Goal: Information Seeking & Learning: Check status

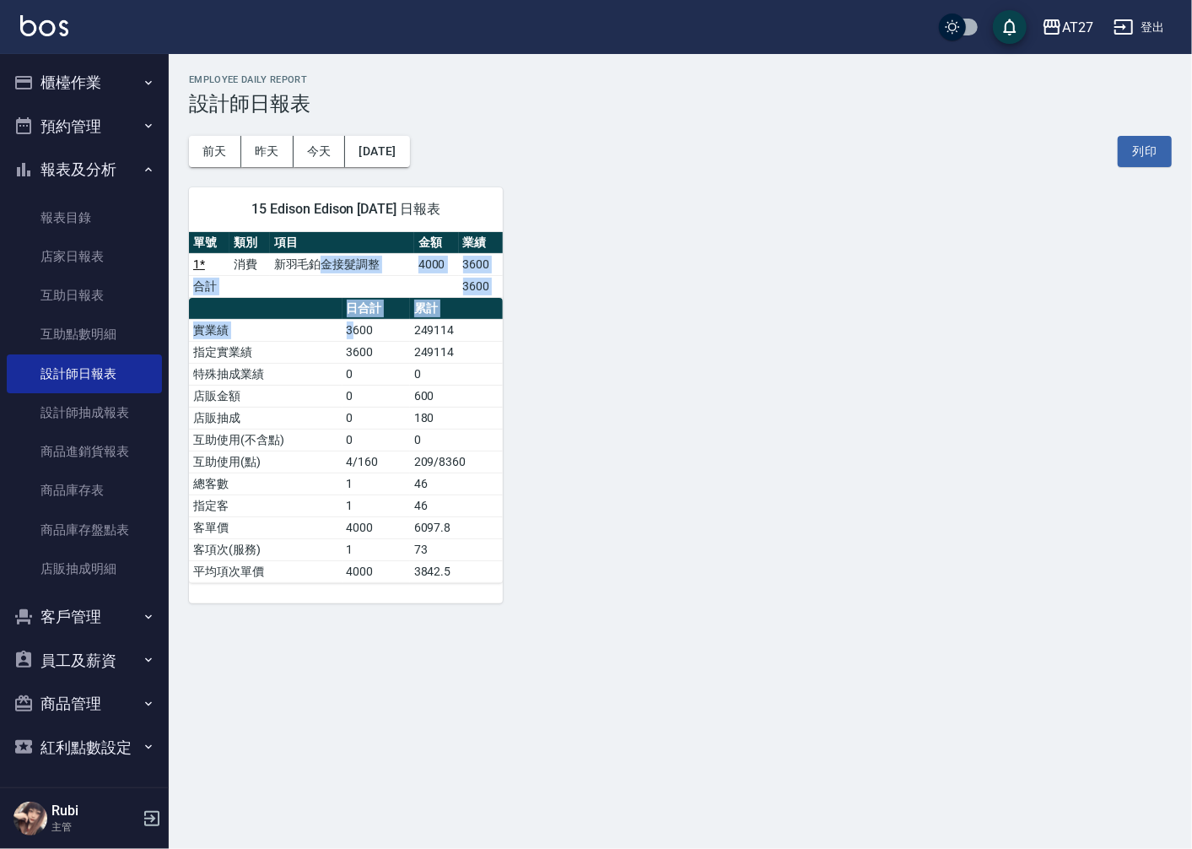
drag, startPoint x: 325, startPoint y: 264, endPoint x: 356, endPoint y: 358, distance: 99.5
click at [356, 358] on div "單號 類別 項目 金額 業績 1 * 消費 新羽毛鉑金接髮調整 4000 3600 合計 3600 日合計 累計 實業績 3600 249114 指定實業績 …" at bounding box center [346, 407] width 314 height 351
drag, startPoint x: 356, startPoint y: 358, endPoint x: 385, endPoint y: 433, distance: 79.9
click at [385, 433] on td "0" at bounding box center [375, 439] width 67 height 22
click at [368, 190] on div "15 Edison Edison [DATE] 日報表 單號 類別 項目 金額 業績 1 * 消費 新羽毛鉑金接髮調整 4000 3600 合計 3600 日…" at bounding box center [346, 395] width 314 height 416
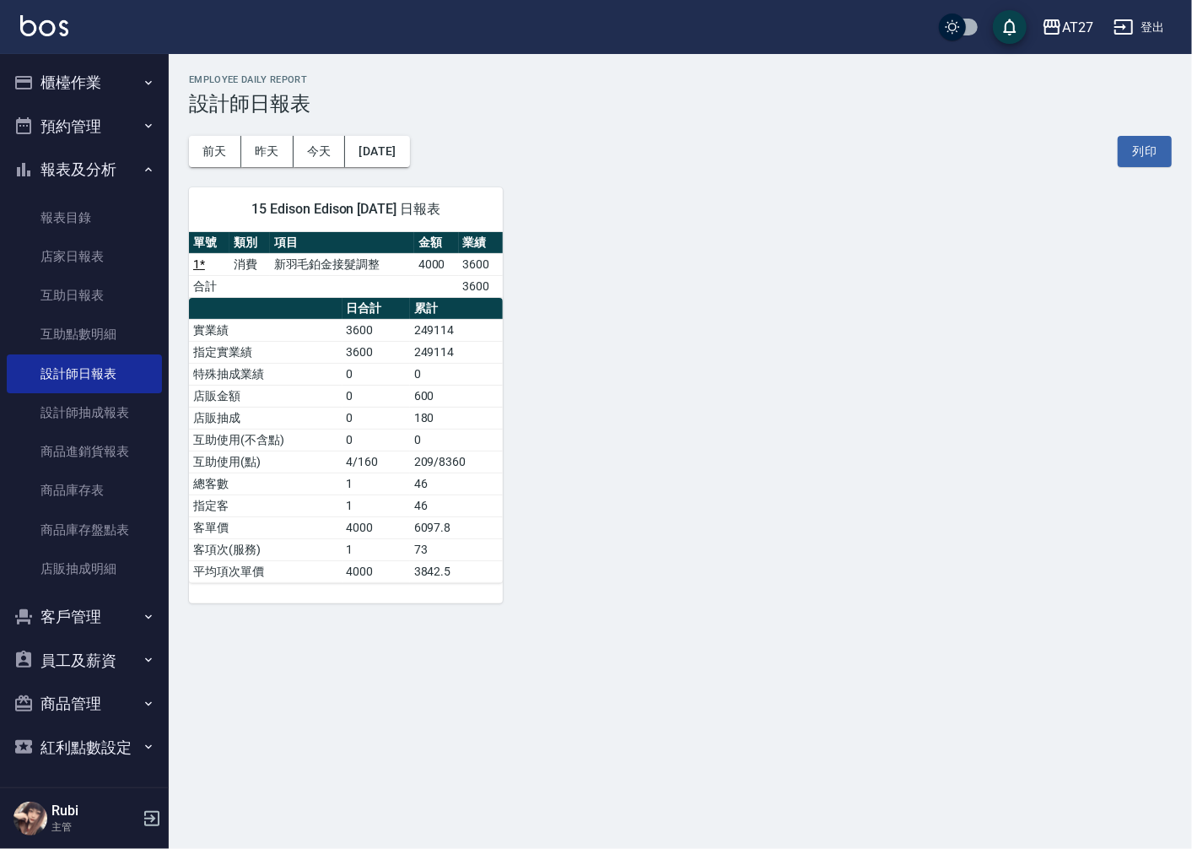
drag, startPoint x: 368, startPoint y: 190, endPoint x: 629, endPoint y: 372, distance: 318.7
click at [629, 372] on div "15 Edison Edison [DATE] 日報表 單號 類別 項目 金額 業績 1 * 消費 新羽毛鉑金接髮調整 4000 3600 合計 3600 日…" at bounding box center [670, 385] width 1003 height 436
click at [104, 69] on button "櫃檯作業" at bounding box center [84, 83] width 155 height 44
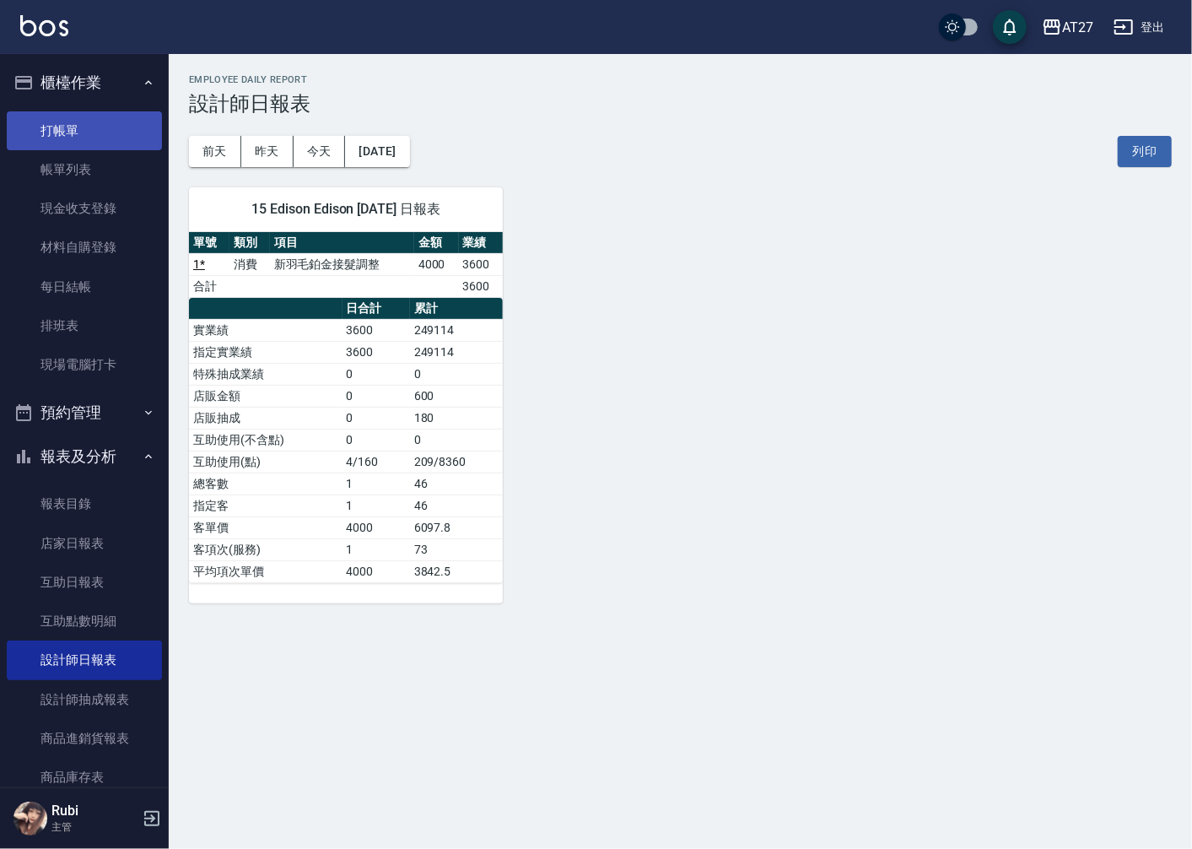
click at [97, 116] on link "打帳單" at bounding box center [84, 130] width 155 height 39
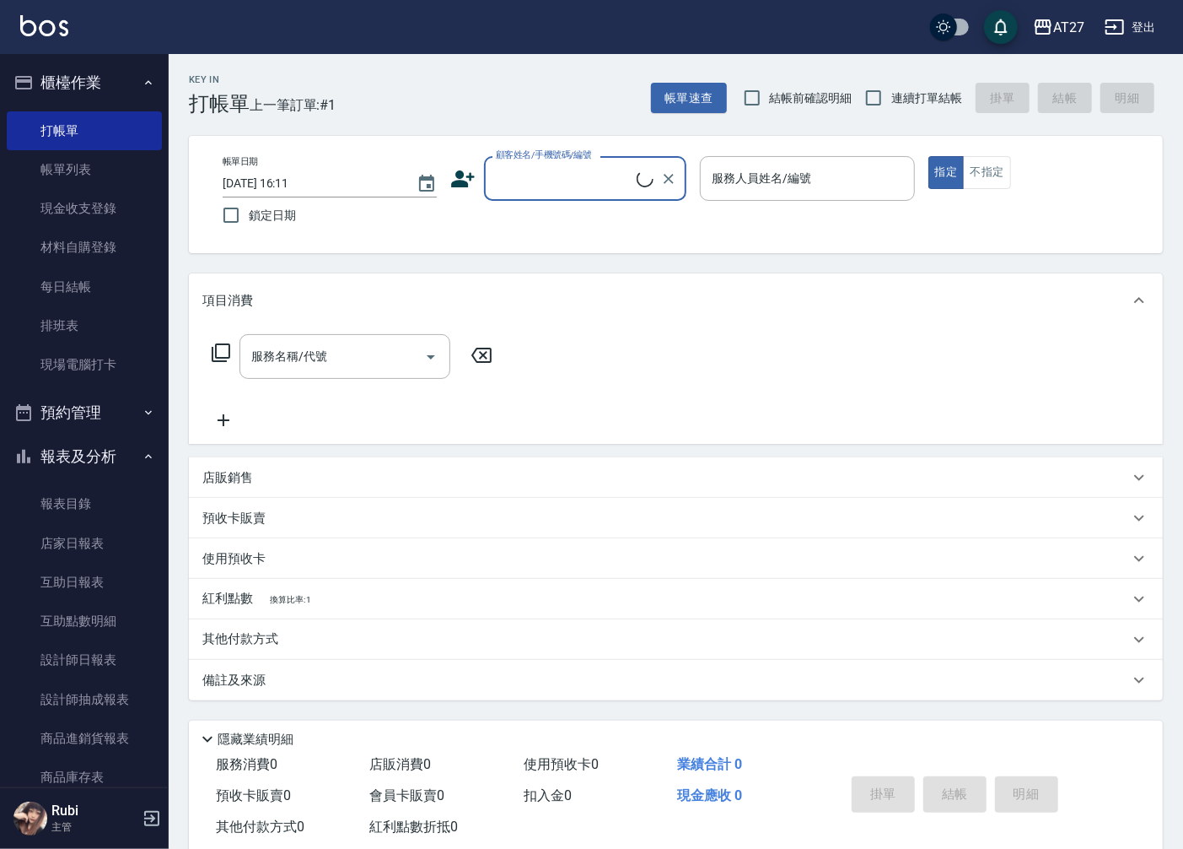
click at [903, 105] on span "連續打單結帳" at bounding box center [927, 98] width 71 height 18
click at [892, 105] on input "連續打單結帳" at bounding box center [873, 97] width 35 height 35
checkbox input "true"
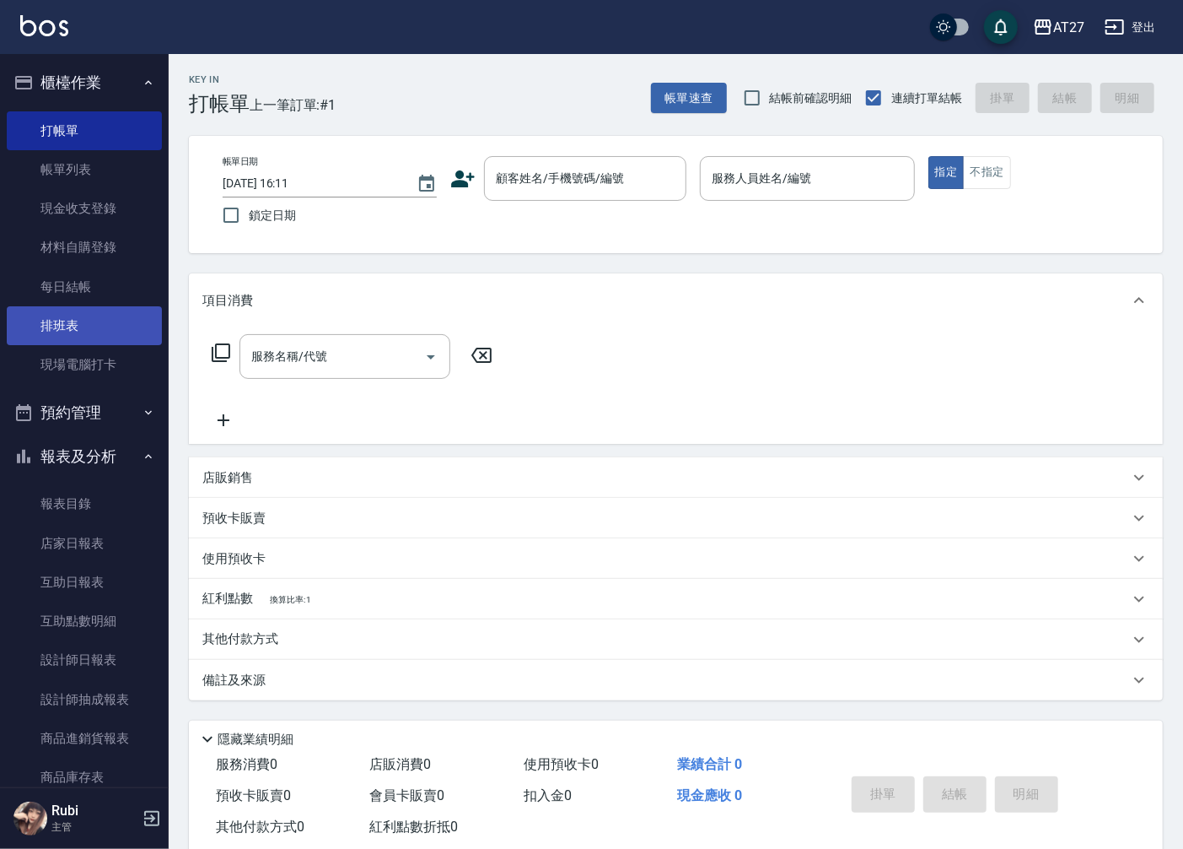
click at [98, 335] on link "排班表" at bounding box center [84, 325] width 155 height 39
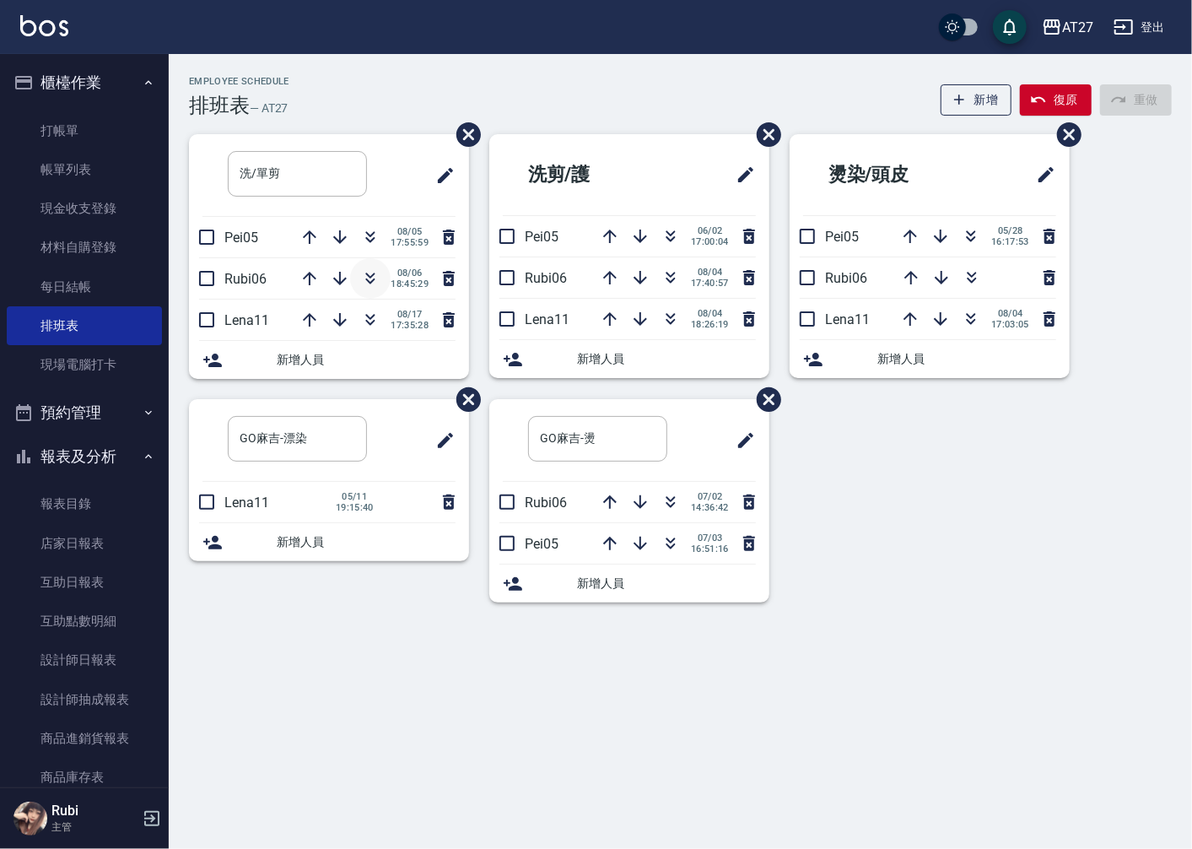
click at [364, 276] on icon "button" at bounding box center [370, 278] width 20 height 20
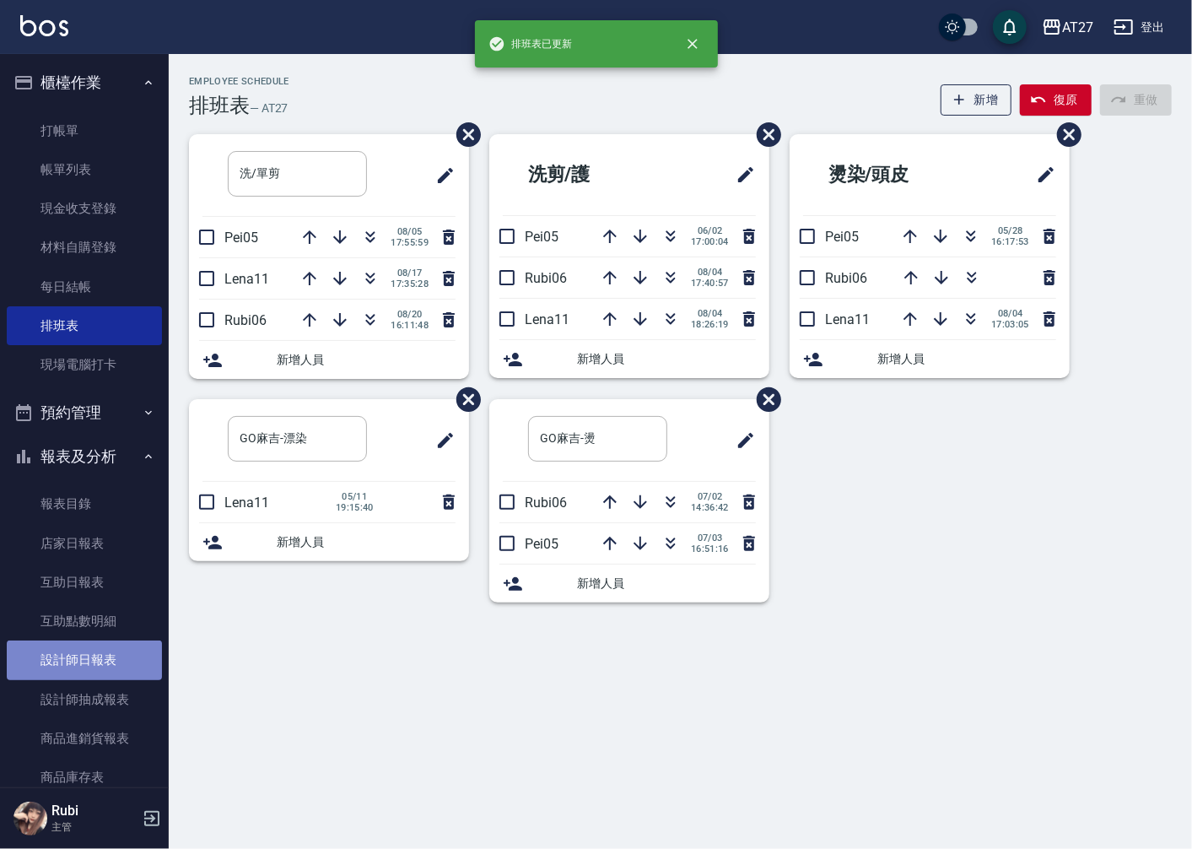
click at [93, 653] on link "設計師日報表" at bounding box center [84, 659] width 155 height 39
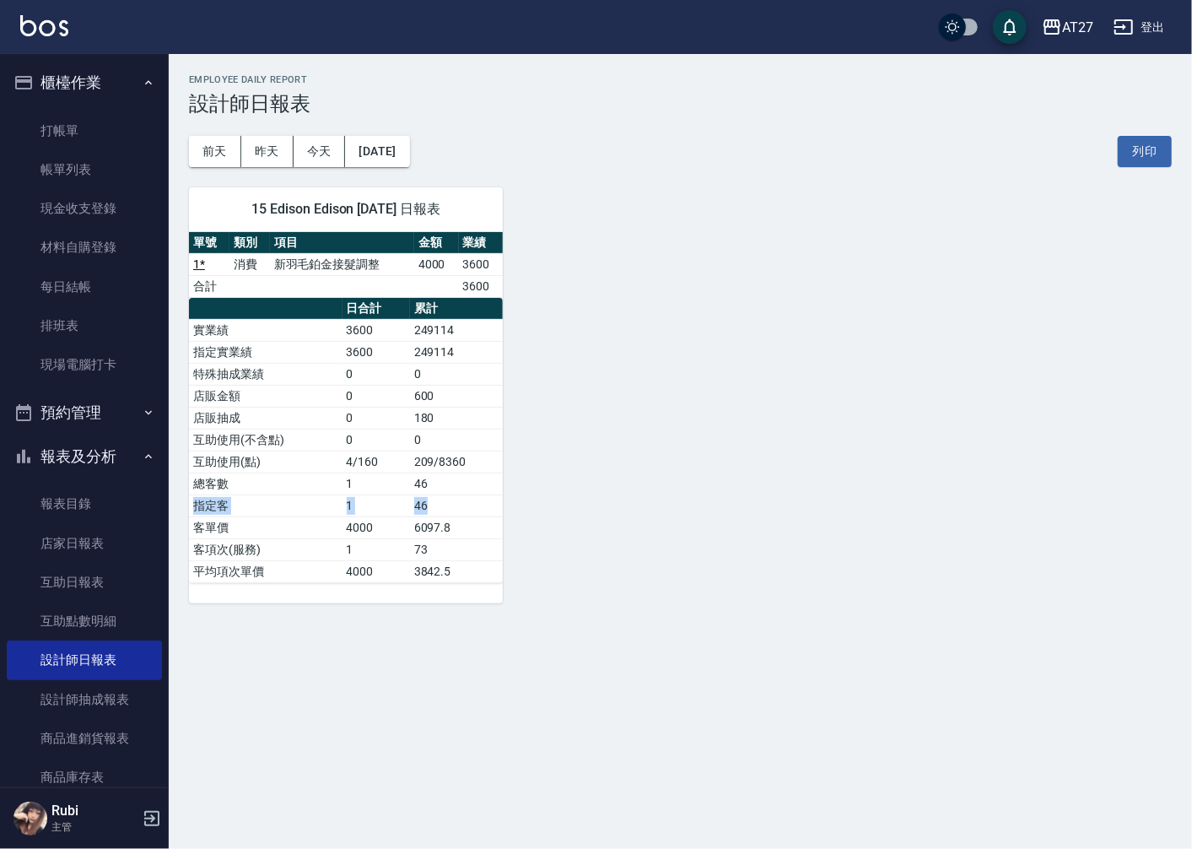
drag, startPoint x: 452, startPoint y: 495, endPoint x: 433, endPoint y: 435, distance: 62.9
click at [433, 435] on tbody "實業績 3600 249114 指定實業績 3600 249114 特殊抽成業績 0 0 店販金額 0 600 店販抽成 0 180 互助使用(不含點) 0 …" at bounding box center [346, 450] width 314 height 263
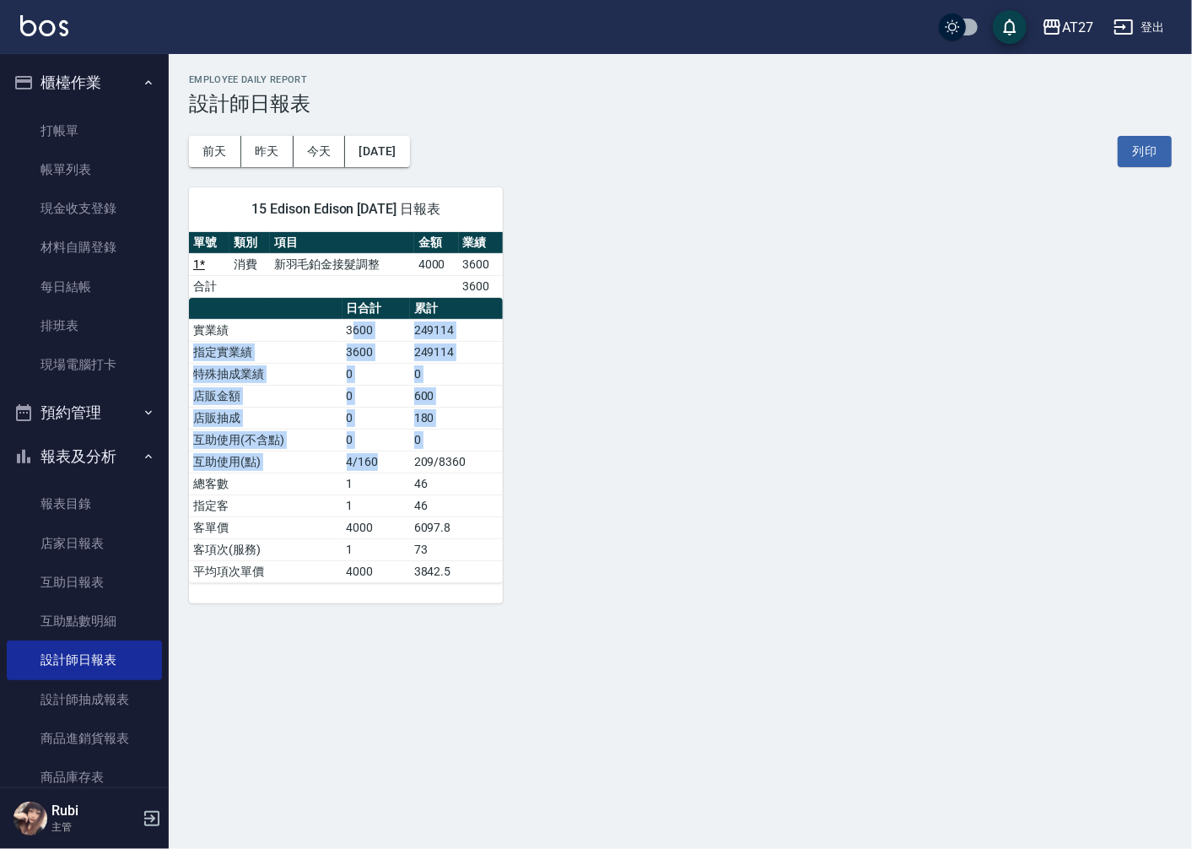
drag, startPoint x: 433, startPoint y: 435, endPoint x: 407, endPoint y: 466, distance: 40.1
click at [407, 466] on tbody "實業績 3600 249114 指定實業績 3600 249114 特殊抽成業績 0 0 店販金額 0 600 店販抽成 0 180 互助使用(不含點) 0 …" at bounding box center [346, 450] width 314 height 263
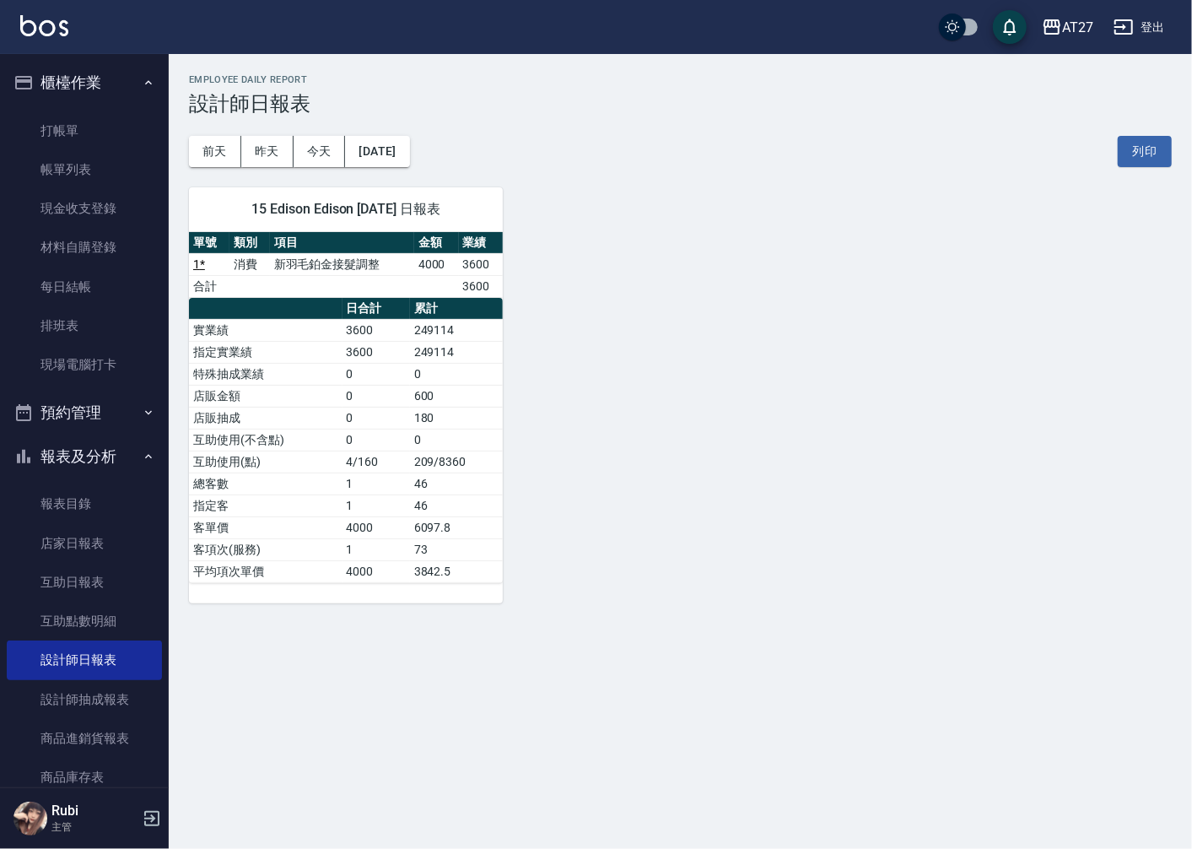
drag, startPoint x: 407, startPoint y: 466, endPoint x: 393, endPoint y: 507, distance: 43.5
click at [393, 507] on td "1" at bounding box center [375, 505] width 67 height 22
drag, startPoint x: 358, startPoint y: 487, endPoint x: 354, endPoint y: 439, distance: 48.3
click at [354, 439] on tbody "實業績 3600 249114 指定實業績 3600 249114 特殊抽成業績 0 0 店販金額 0 600 店販抽成 0 180 互助使用(不含點) 0 …" at bounding box center [346, 450] width 314 height 263
drag, startPoint x: 354, startPoint y: 439, endPoint x: 371, endPoint y: 461, distance: 28.3
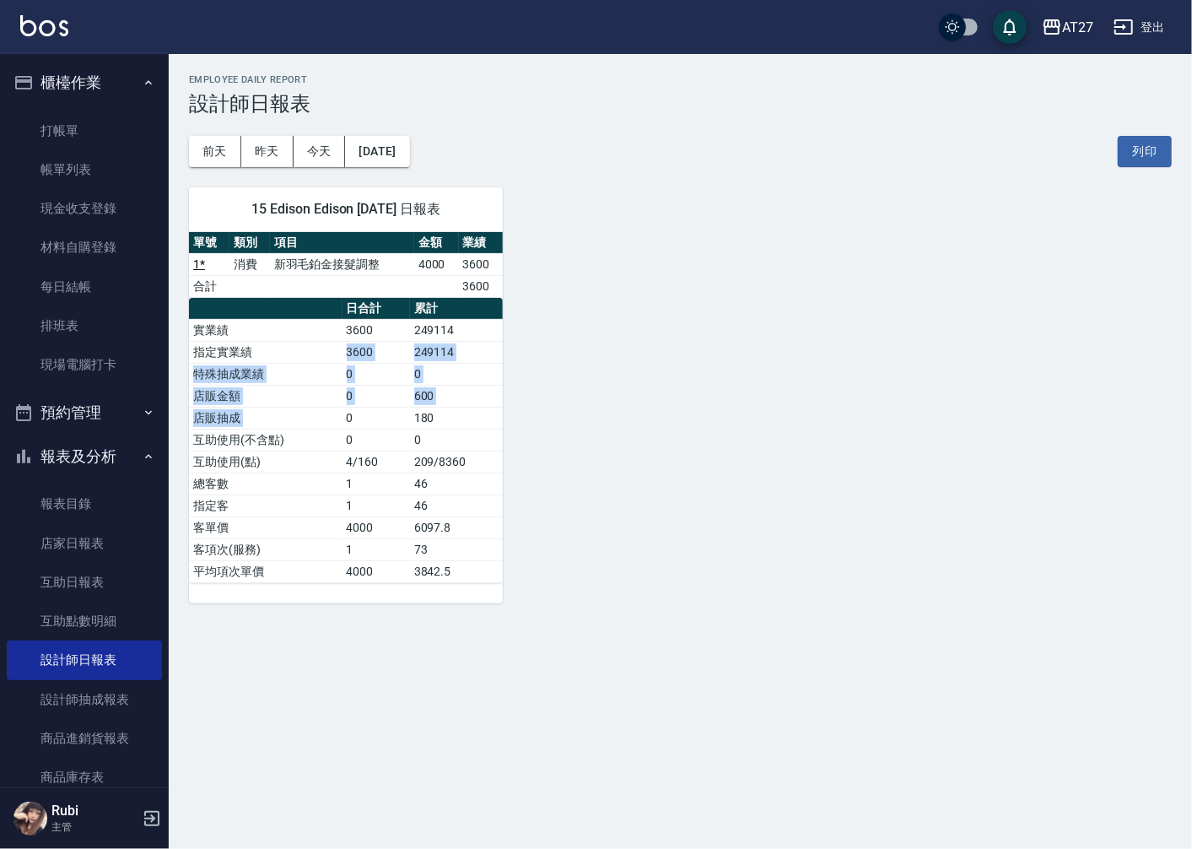
click at [371, 461] on tbody "實業績 3600 249114 指定實業績 3600 249114 特殊抽成業績 0 0 店販金額 0 600 店販抽成 0 180 互助使用(不含點) 0 …" at bounding box center [346, 450] width 314 height 263
drag, startPoint x: 371, startPoint y: 461, endPoint x: 372, endPoint y: 486, distance: 24.5
click at [372, 486] on td "1" at bounding box center [375, 483] width 67 height 22
click at [255, 148] on button "昨天" at bounding box center [267, 151] width 52 height 31
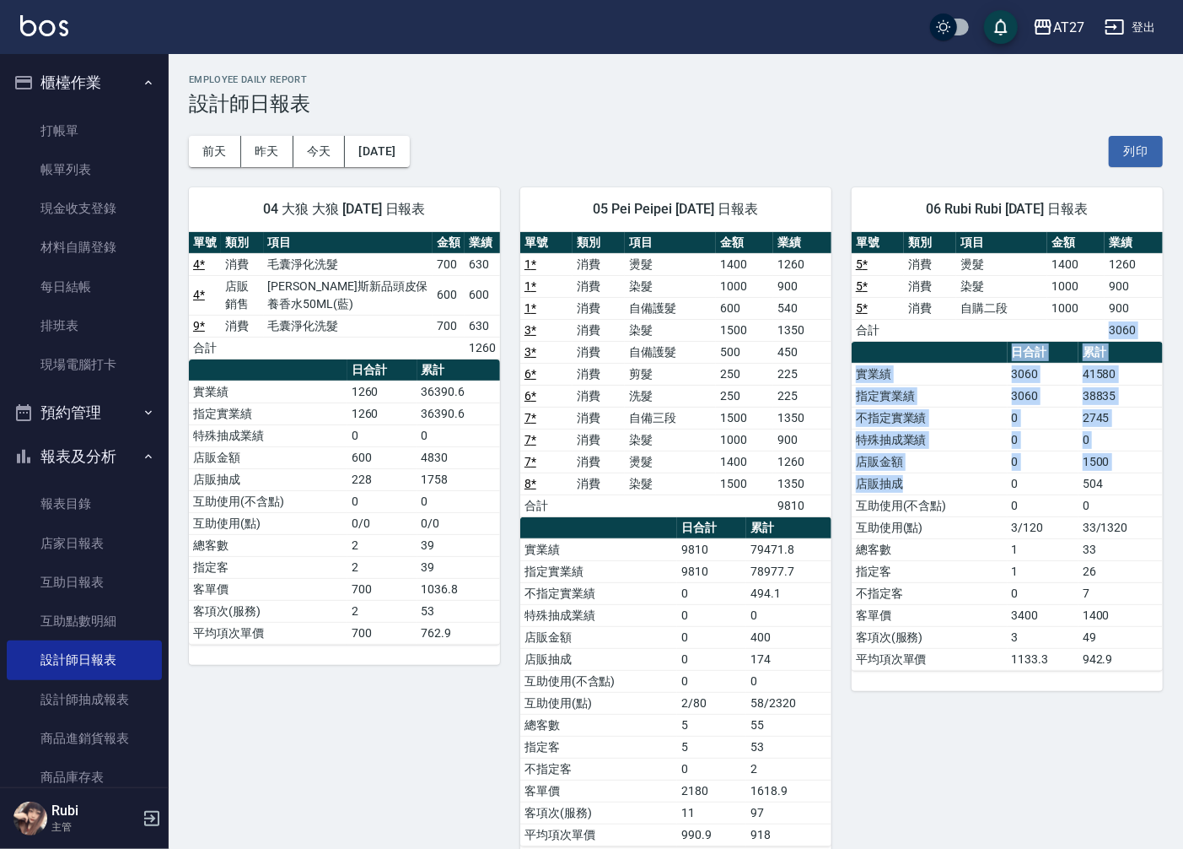
drag, startPoint x: 900, startPoint y: 324, endPoint x: 1006, endPoint y: 501, distance: 206.6
click at [1006, 501] on div "單號 類別 項目 金額 業績 5 * 消費 燙髮 1400 1260 5 * 消費 染髮 1000 900 5 * 消費 自購二段 1000 900 合計 3…" at bounding box center [1007, 451] width 311 height 439
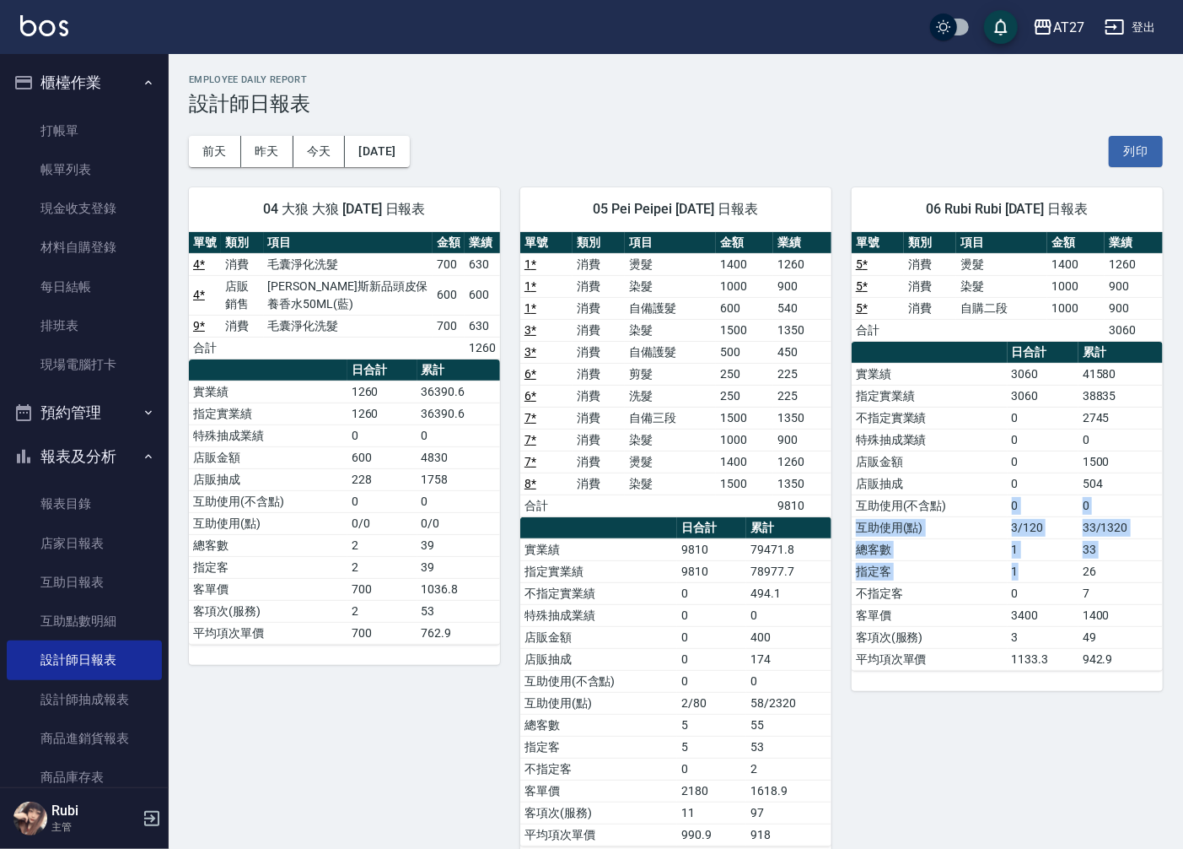
drag, startPoint x: 1006, startPoint y: 501, endPoint x: 999, endPoint y: 512, distance: 13.3
click at [999, 512] on tbody "實業績 3060 41580 指定實業績 3060 38835 不指定實業績 0 2745 特殊抽成業績 0 0 店販金額 0 1500 店販抽成 0 504…" at bounding box center [1007, 516] width 311 height 307
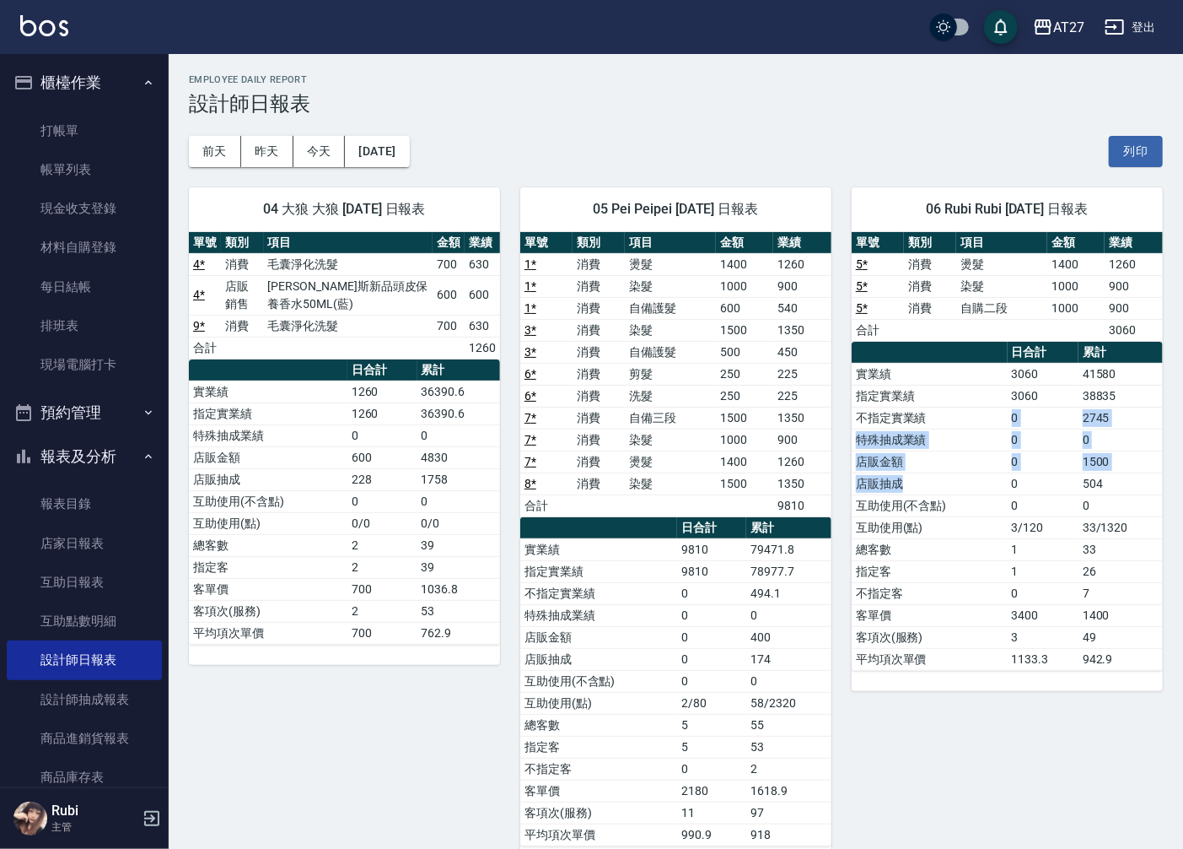
drag, startPoint x: 999, startPoint y: 512, endPoint x: 987, endPoint y: 391, distance: 121.2
click at [987, 391] on tbody "實業績 3060 41580 指定實業績 3060 38835 不指定實業績 0 2745 特殊抽成業績 0 0 店販金額 0 1500 店販抽成 0 504…" at bounding box center [1007, 516] width 311 height 307
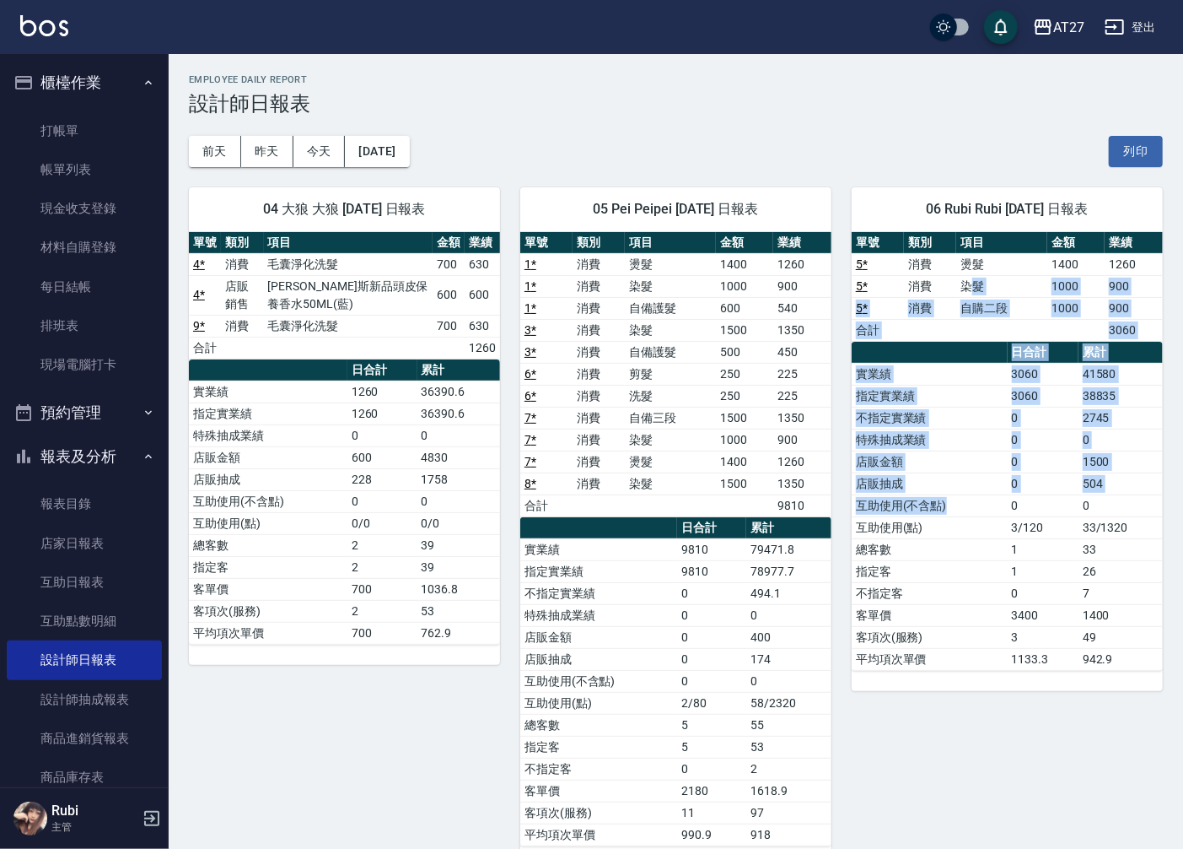
drag, startPoint x: 987, startPoint y: 391, endPoint x: 1005, endPoint y: 513, distance: 122.7
click at [1005, 513] on div "單號 類別 項目 金額 業績 5 * 消費 燙髮 1400 1260 5 * 消費 染髮 1000 900 5 * 消費 自購二段 1000 900 合計 3…" at bounding box center [1007, 451] width 311 height 439
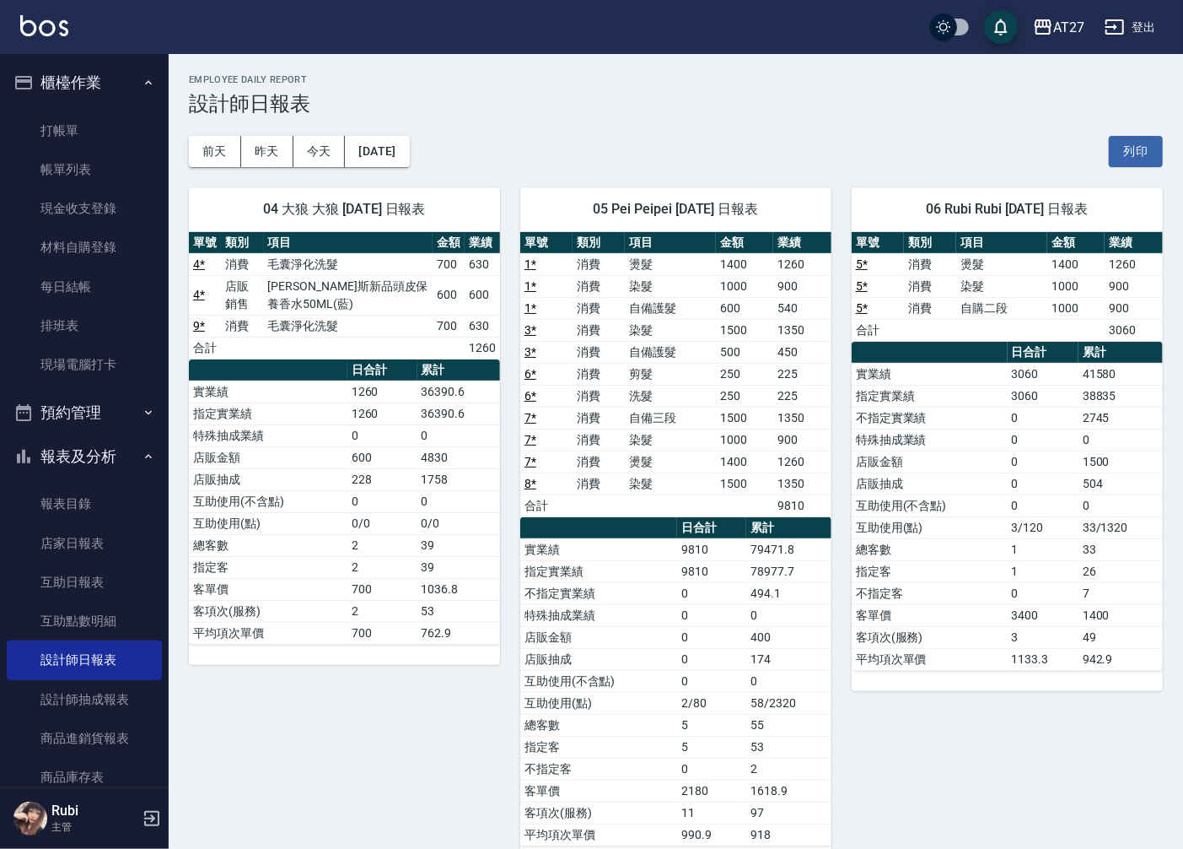
drag, startPoint x: 1005, startPoint y: 513, endPoint x: 998, endPoint y: 550, distance: 37.7
click at [999, 565] on td "指定客" at bounding box center [930, 571] width 156 height 22
drag, startPoint x: 976, startPoint y: 504, endPoint x: 971, endPoint y: 450, distance: 54.2
click at [971, 450] on tbody "實業績 3060 41580 指定實業績 3060 38835 不指定實業績 0 2745 特殊抽成業績 0 0 店販金額 0 1500 店販抽成 0 504…" at bounding box center [1007, 516] width 311 height 307
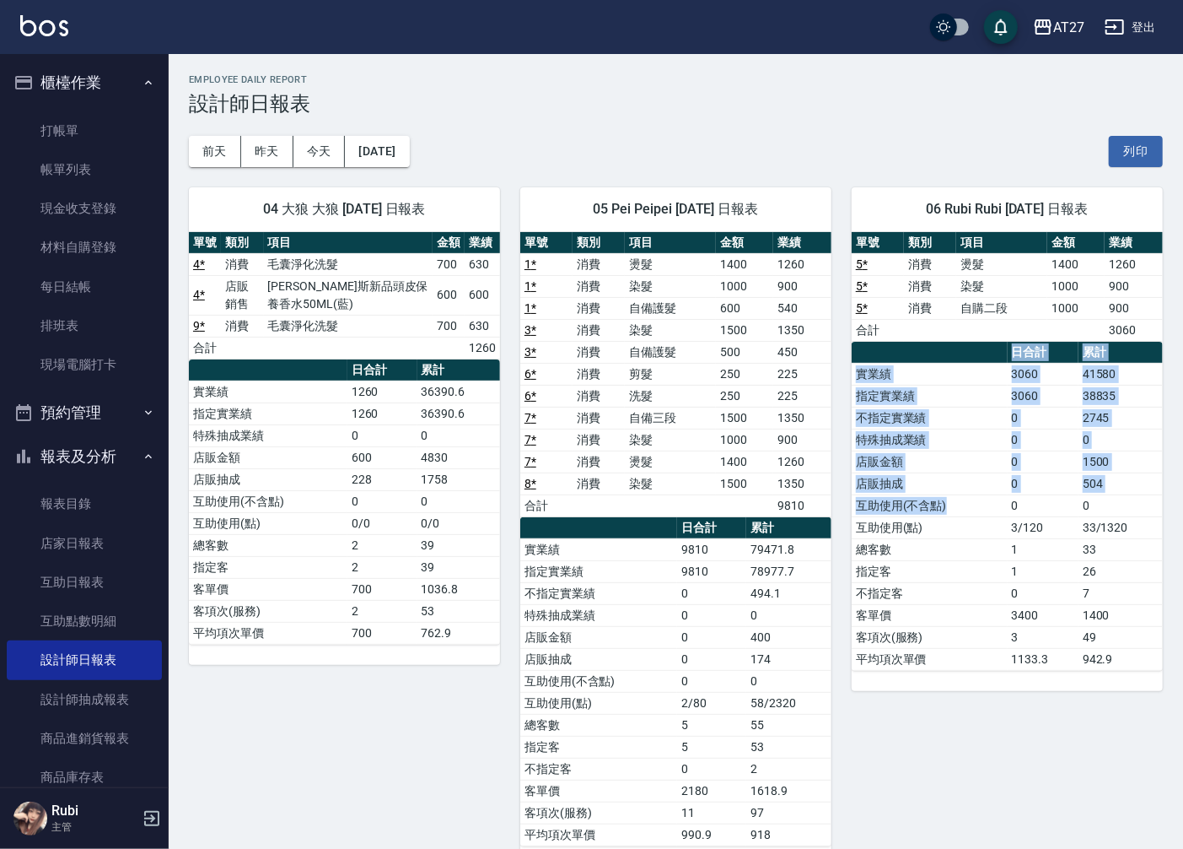
drag, startPoint x: 971, startPoint y: 450, endPoint x: 1010, endPoint y: 534, distance: 92.4
click at [1010, 534] on table "日合計 累計 實業績 3060 41580 指定實業績 3060 38835 不指定實業績 0 2745 特殊抽成業績 0 0 店販金額 0 1500 店販抽…" at bounding box center [1007, 506] width 311 height 329
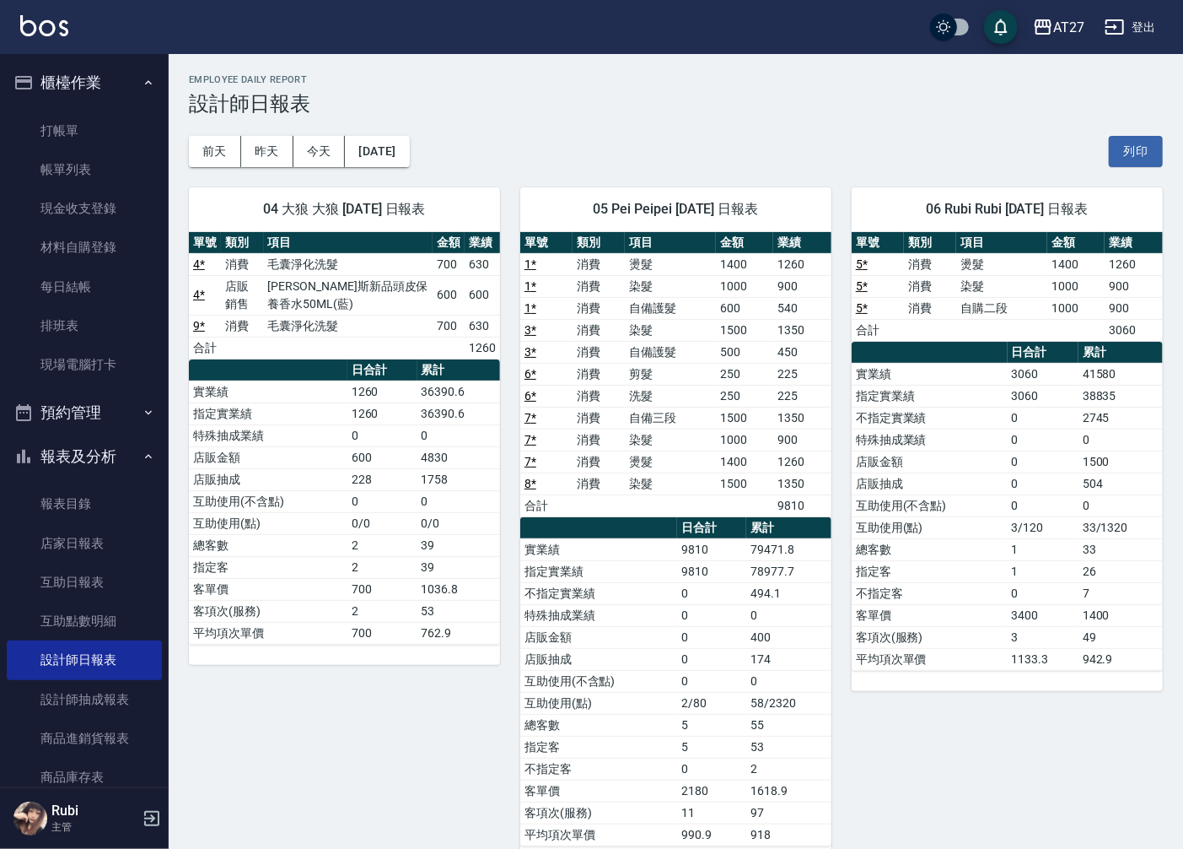
drag, startPoint x: 1010, startPoint y: 534, endPoint x: 1018, endPoint y: 589, distance: 55.3
click at [1018, 589] on td "0" at bounding box center [1043, 593] width 71 height 22
drag, startPoint x: 1010, startPoint y: 585, endPoint x: 991, endPoint y: 605, distance: 27.5
click at [991, 605] on tbody "實業績 3060 41580 指定實業績 3060 38835 不指定實業績 0 2745 特殊抽成業績 0 0 店販金額 0 1500 店販抽成 0 504…" at bounding box center [1007, 516] width 311 height 307
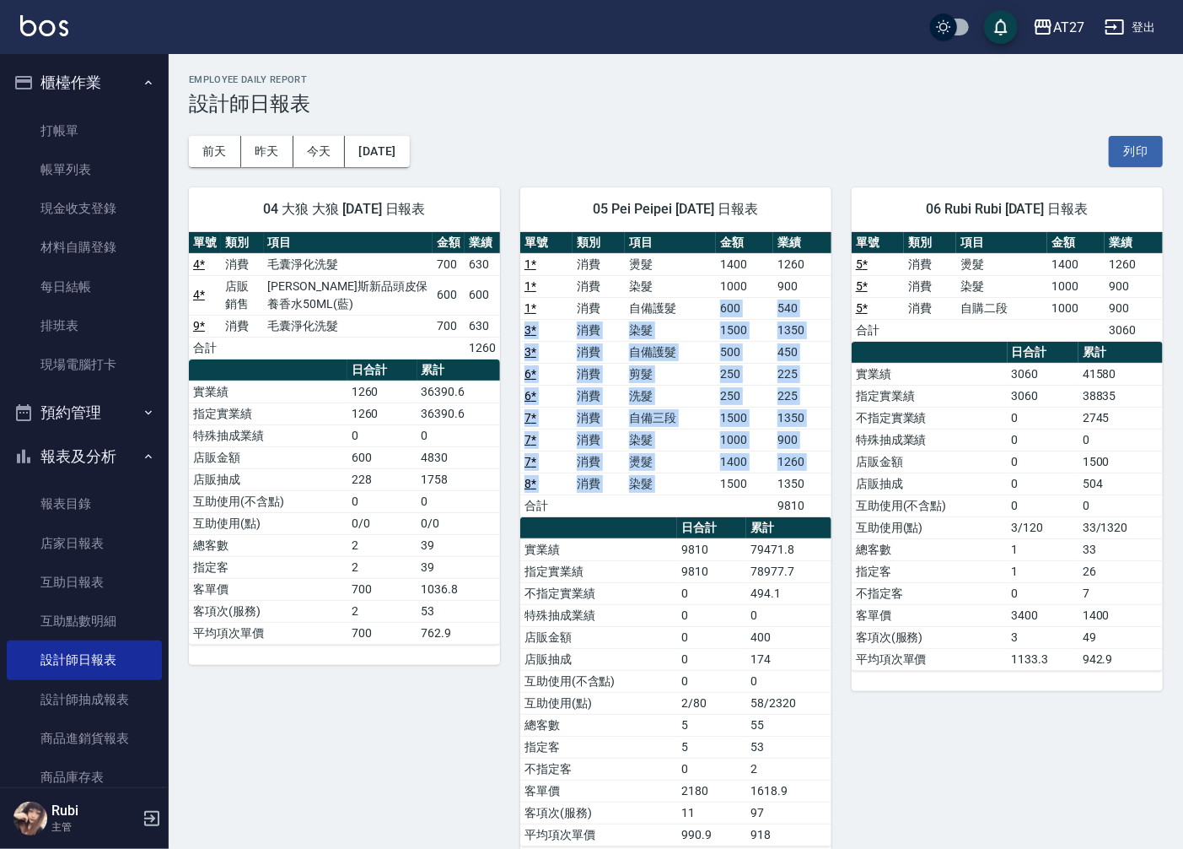
drag, startPoint x: 718, startPoint y: 308, endPoint x: 719, endPoint y: 518, distance: 210.0
click at [719, 518] on div "單號 類別 項目 金額 業績 1 * 消費 燙髮 1400 1260 1 * 消費 染髮 1000 900 1 * 消費 自備護髮 600 540 3 * 消…" at bounding box center [675, 539] width 311 height 614
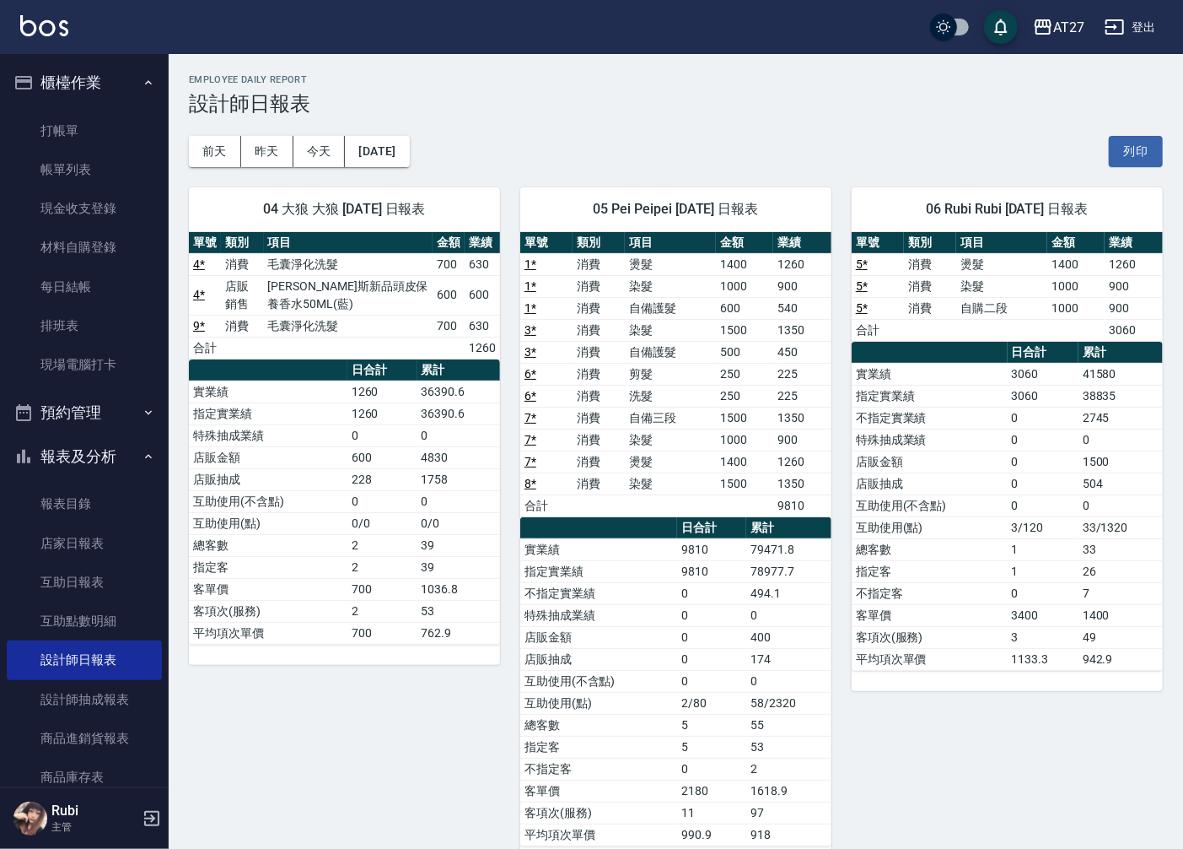
drag, startPoint x: 719, startPoint y: 518, endPoint x: 729, endPoint y: 567, distance: 50.0
click at [729, 567] on td "9810" at bounding box center [711, 571] width 69 height 22
click at [729, 568] on td "9810" at bounding box center [711, 571] width 69 height 22
drag, startPoint x: 721, startPoint y: 558, endPoint x: 703, endPoint y: 510, distance: 51.2
click at [703, 510] on div "單號 類別 項目 金額 業績 1 * 消費 燙髮 1400 1260 1 * 消費 染髮 1000 900 1 * 消費 自備護髮 600 540 3 * 消…" at bounding box center [675, 539] width 311 height 614
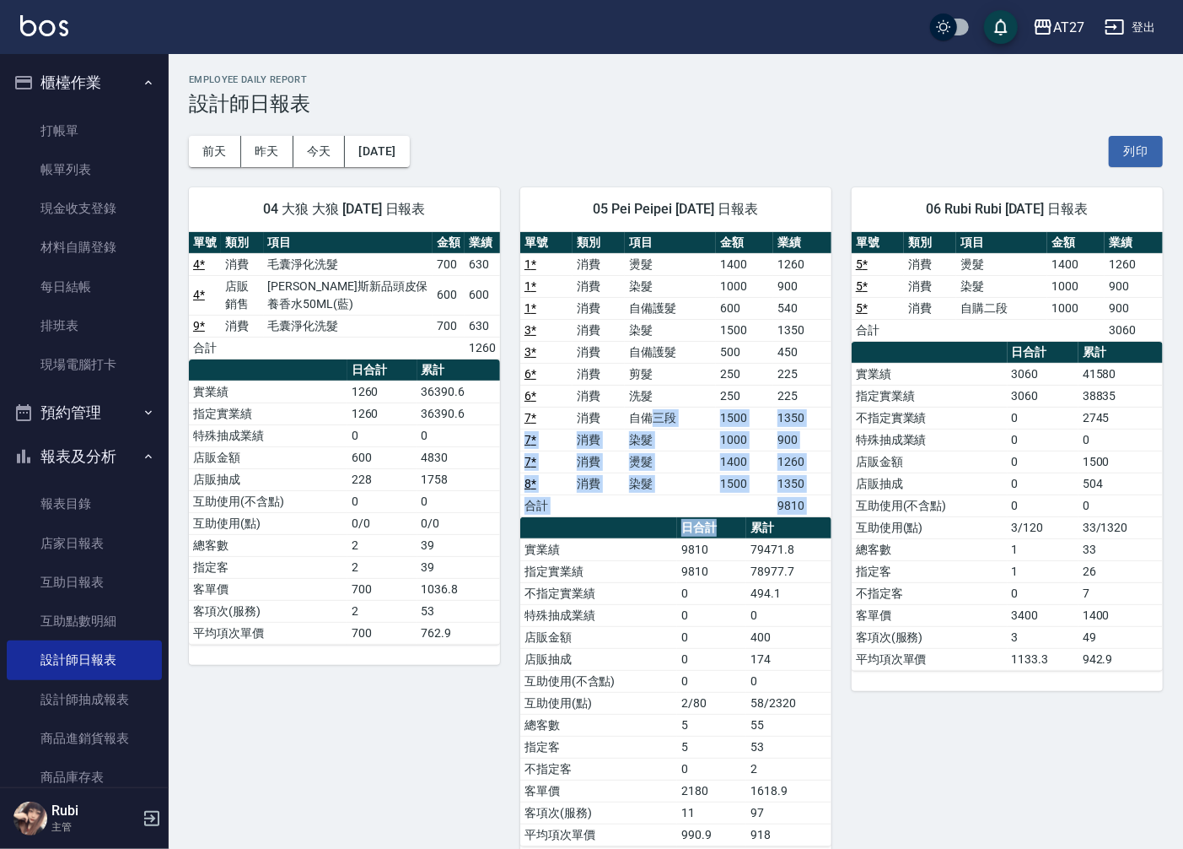
drag, startPoint x: 703, startPoint y: 510, endPoint x: 751, endPoint y: 545, distance: 58.5
click at [751, 545] on div "單號 類別 項目 金額 業績 1 * 消費 燙髮 1400 1260 1 * 消費 染髮 1000 900 1 * 消費 自備護髮 600 540 3 * 消…" at bounding box center [675, 539] width 311 height 614
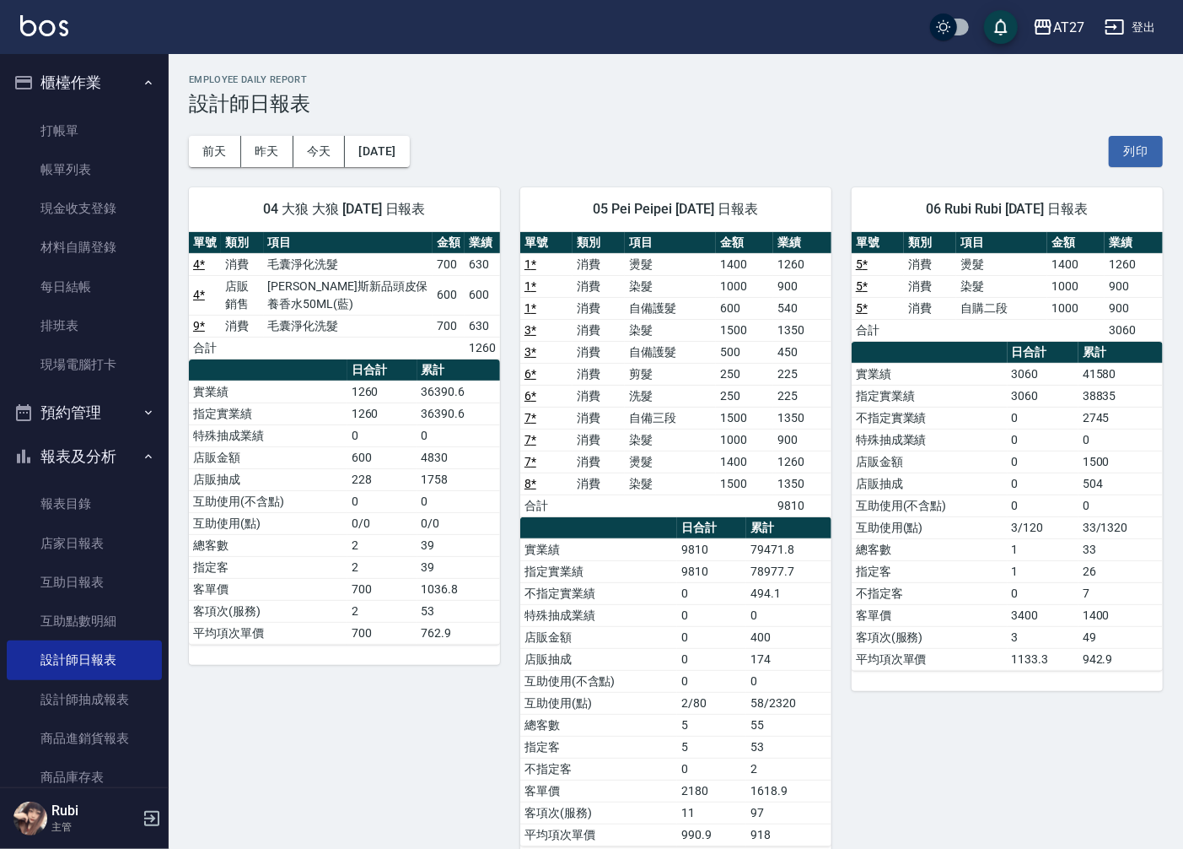
drag, startPoint x: 751, startPoint y: 545, endPoint x: 746, endPoint y: 577, distance: 32.4
click at [746, 577] on td "9810" at bounding box center [711, 571] width 69 height 22
drag, startPoint x: 738, startPoint y: 468, endPoint x: 770, endPoint y: 546, distance: 84.0
click at [770, 546] on div "單號 類別 項目 金額 業績 1 * 消費 燙髮 1400 1260 1 * 消費 染髮 1000 900 1 * 消費 自備護髮 600 540 3 * 消…" at bounding box center [675, 539] width 311 height 614
drag, startPoint x: 770, startPoint y: 546, endPoint x: 751, endPoint y: 586, distance: 44.9
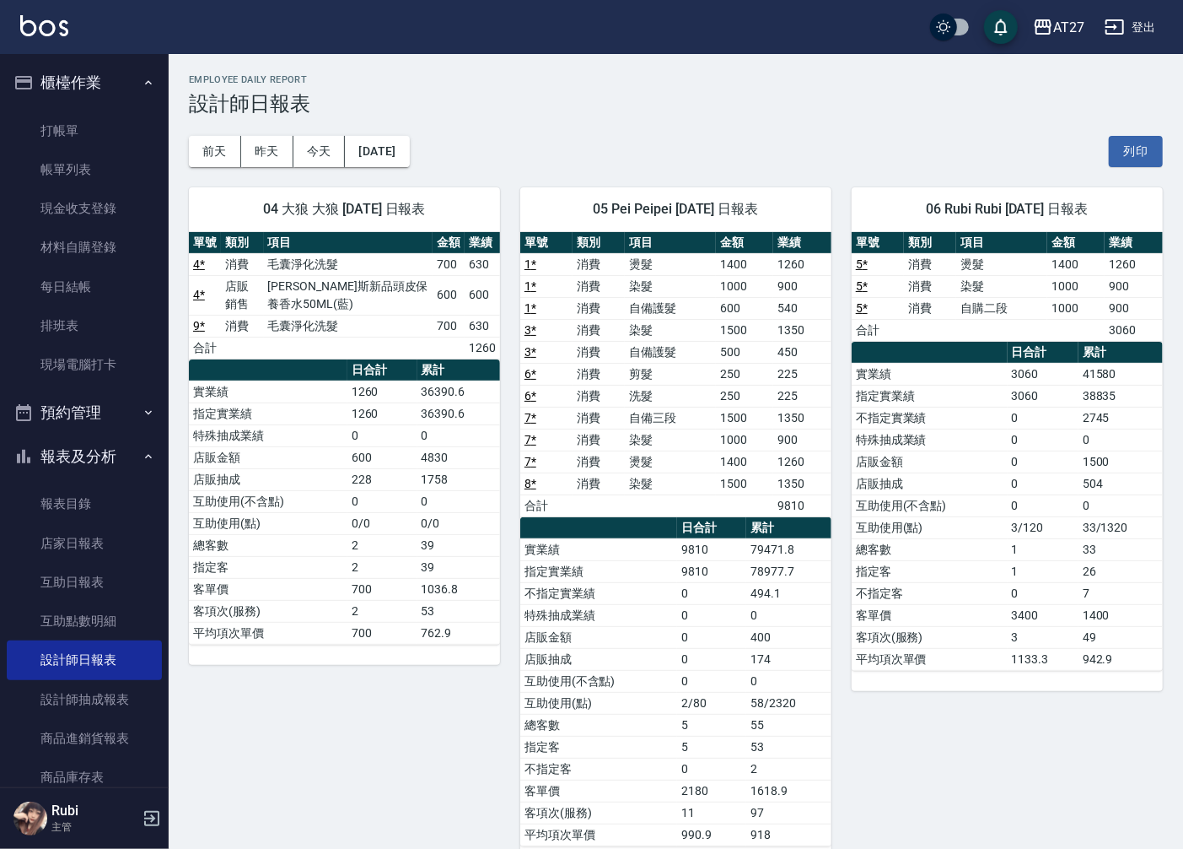
click at [755, 590] on td "494.1" at bounding box center [788, 593] width 85 height 22
drag, startPoint x: 727, startPoint y: 545, endPoint x: 710, endPoint y: 512, distance: 37.0
click at [710, 512] on div "單號 類別 項目 金額 業績 1 * 消費 燙髮 1400 1260 1 * 消費 染髮 1000 900 1 * 消費 自備護髮 600 540 3 * 消…" at bounding box center [675, 539] width 311 height 614
drag, startPoint x: 710, startPoint y: 512, endPoint x: 709, endPoint y: 552, distance: 40.5
click at [709, 552] on div "單號 類別 項目 金額 業績 1 * 消費 燙髮 1400 1260 1 * 消費 染髮 1000 900 1 * 消費 自備護髮 600 540 3 * 消…" at bounding box center [675, 539] width 311 height 614
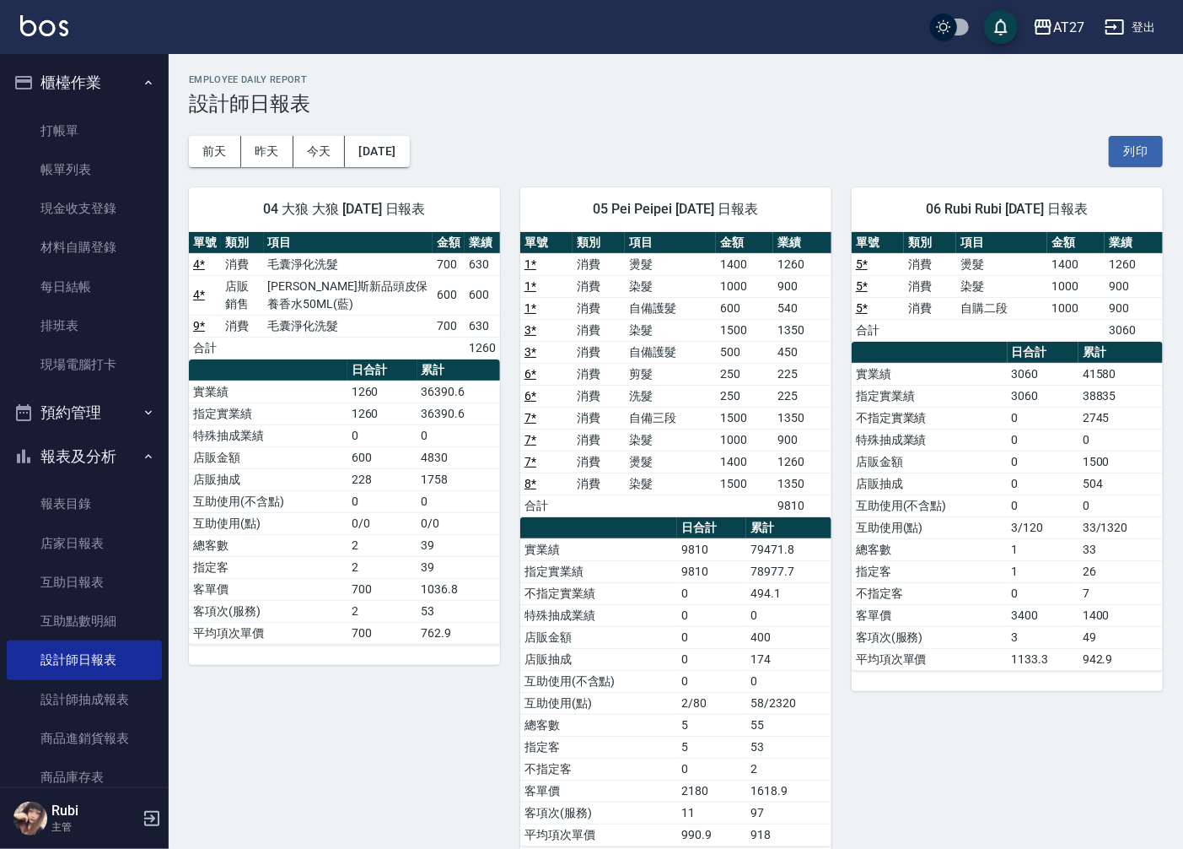
drag, startPoint x: 709, startPoint y: 552, endPoint x: 709, endPoint y: 562, distance: 9.3
click at [709, 562] on td "9810" at bounding box center [711, 571] width 69 height 22
drag, startPoint x: 752, startPoint y: 550, endPoint x: 761, endPoint y: 608, distance: 58.8
click at [761, 608] on tbody "實業績 9810 79471.8 指定實業績 9810 78977.7 不指定實業績 0 494.1 特殊抽成業績 0 0 店販金額 0 400 店販抽成 0…" at bounding box center [675, 691] width 311 height 307
drag, startPoint x: 761, startPoint y: 608, endPoint x: 753, endPoint y: 628, distance: 20.8
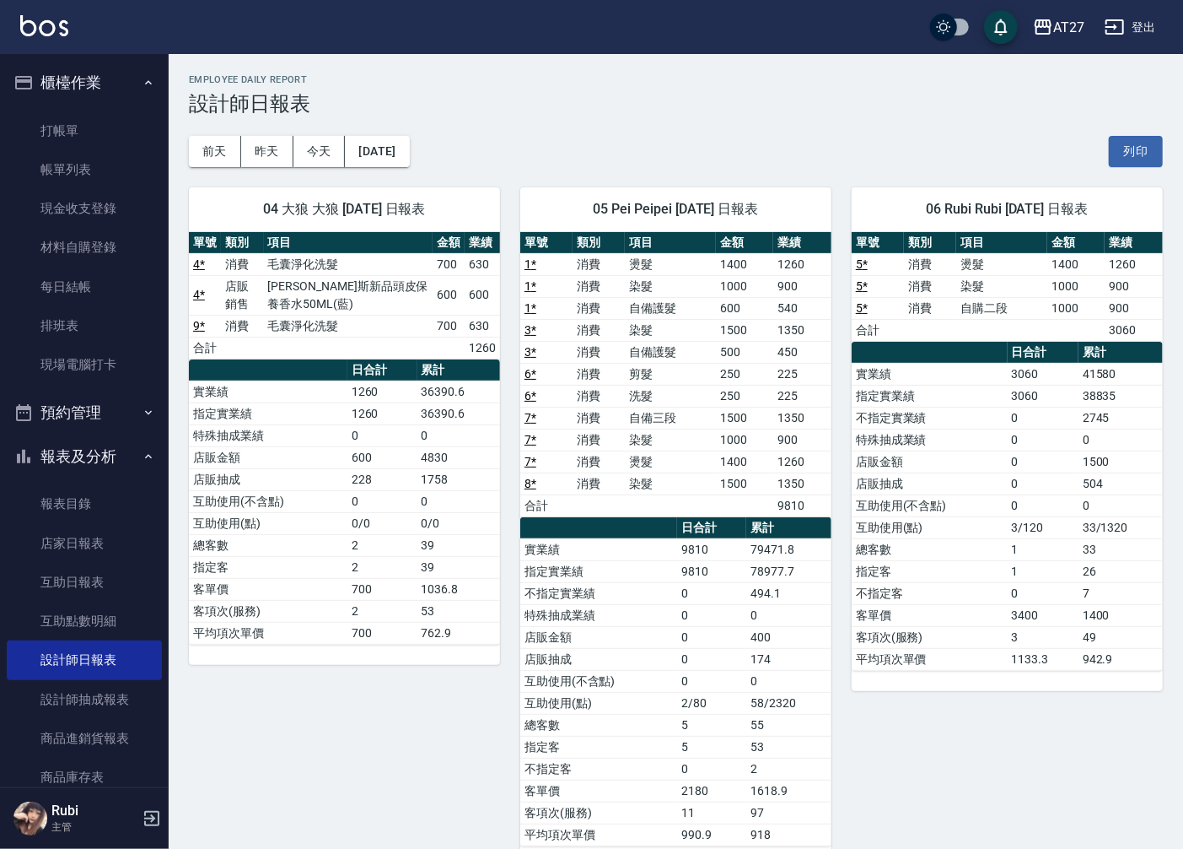
click at [753, 628] on td "400" at bounding box center [788, 637] width 85 height 22
click at [224, 152] on button "前天" at bounding box center [215, 151] width 52 height 31
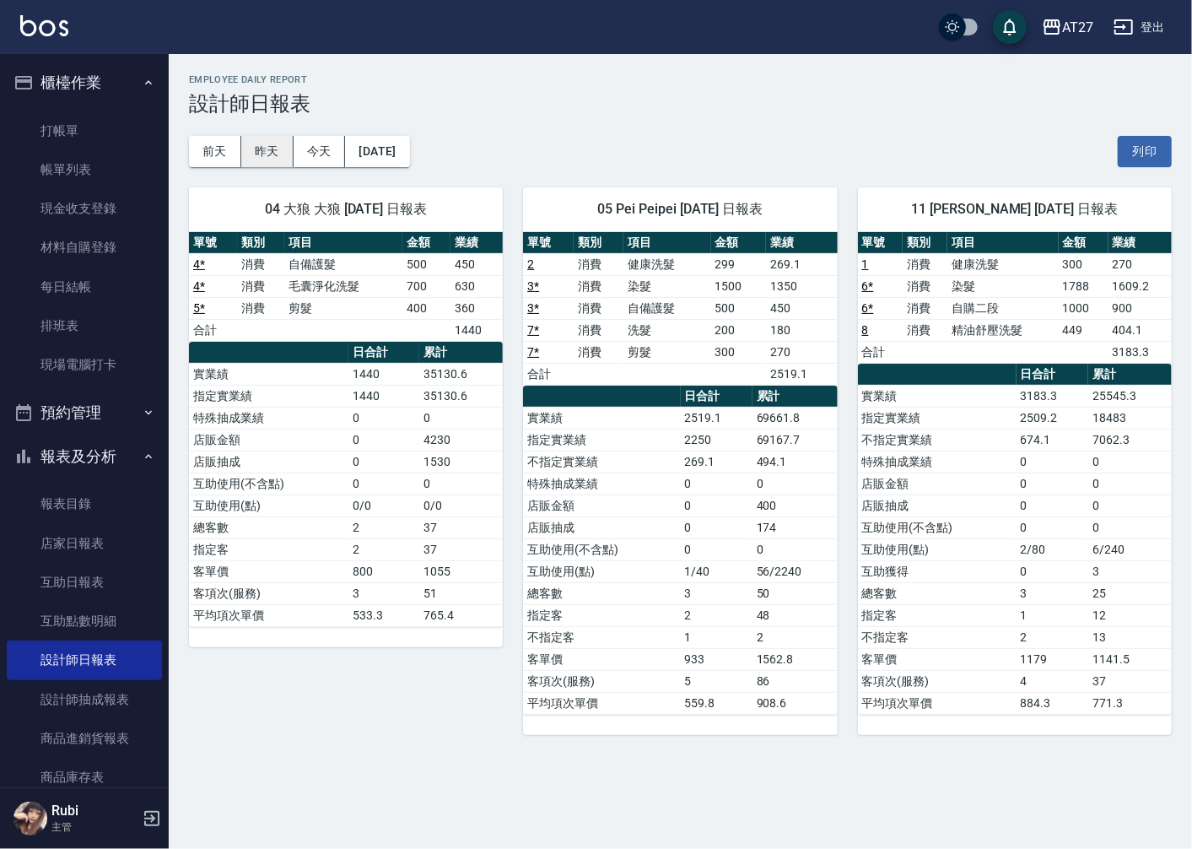
click at [256, 160] on button "昨天" at bounding box center [267, 151] width 52 height 31
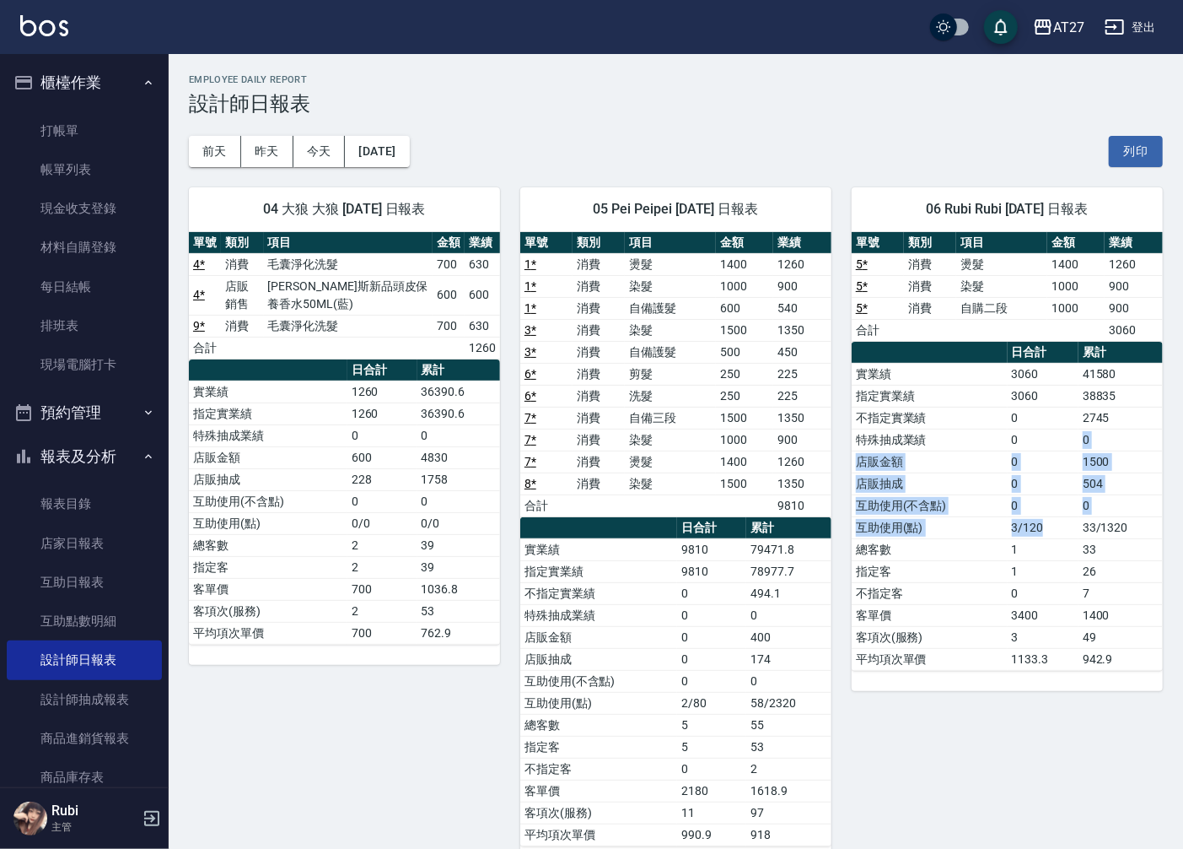
drag, startPoint x: 1039, startPoint y: 439, endPoint x: 1073, endPoint y: 541, distance: 108.3
click at [1073, 541] on tbody "實業績 3060 41580 指定實業績 3060 38835 不指定實業績 0 2745 特殊抽成業績 0 0 店販金額 0 1500 店販抽成 0 504…" at bounding box center [1007, 516] width 311 height 307
drag, startPoint x: 1073, startPoint y: 541, endPoint x: 1053, endPoint y: 591, distance: 53.7
click at [1053, 591] on td "0" at bounding box center [1043, 593] width 71 height 22
drag, startPoint x: 1053, startPoint y: 591, endPoint x: 1032, endPoint y: 557, distance: 40.5
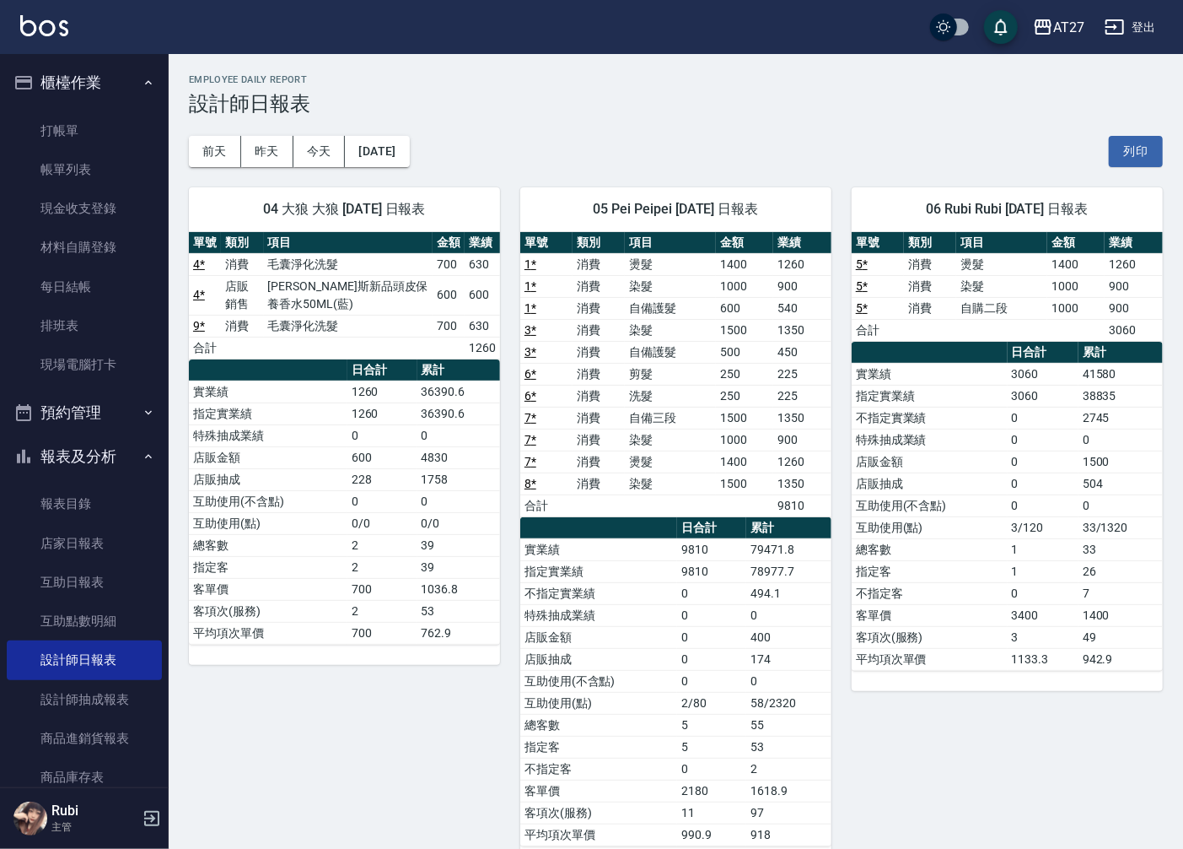
drag, startPoint x: 1032, startPoint y: 557, endPoint x: 1004, endPoint y: 511, distance: 53.4
click at [1004, 511] on tbody "實業績 3060 41580 指定實業績 3060 38835 不指定實業績 0 2745 特殊抽成業績 0 0 店販金額 0 1500 店販抽成 0 504…" at bounding box center [1007, 516] width 311 height 307
drag, startPoint x: 1004, startPoint y: 511, endPoint x: 980, endPoint y: 563, distance: 56.6
click at [980, 563] on tbody "實業績 3060 41580 指定實業績 3060 38835 不指定實業績 0 2745 特殊抽成業績 0 0 店販金額 0 1500 店販抽成 0 504…" at bounding box center [1007, 516] width 311 height 307
drag, startPoint x: 980, startPoint y: 563, endPoint x: 983, endPoint y: 577, distance: 14.6
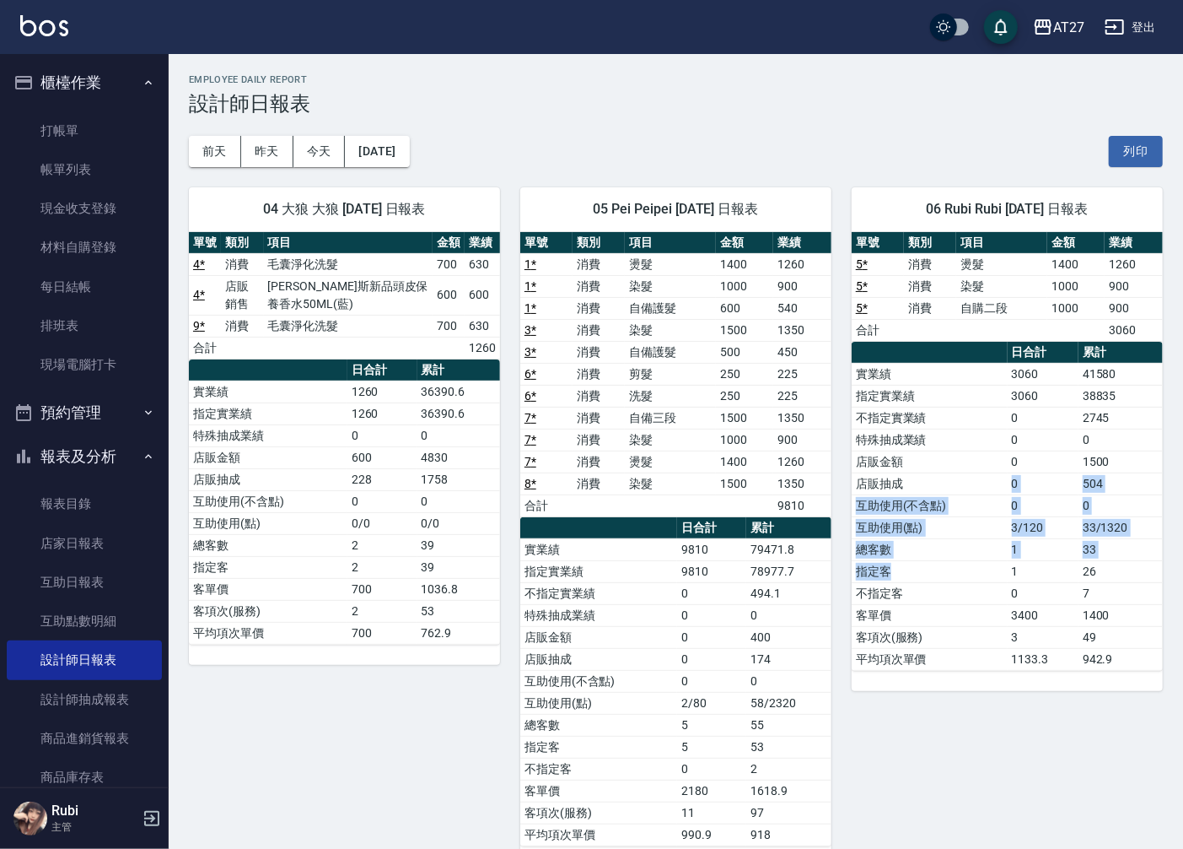
click at [983, 579] on td "指定客" at bounding box center [930, 571] width 156 height 22
click at [321, 161] on button "今天" at bounding box center [320, 151] width 52 height 31
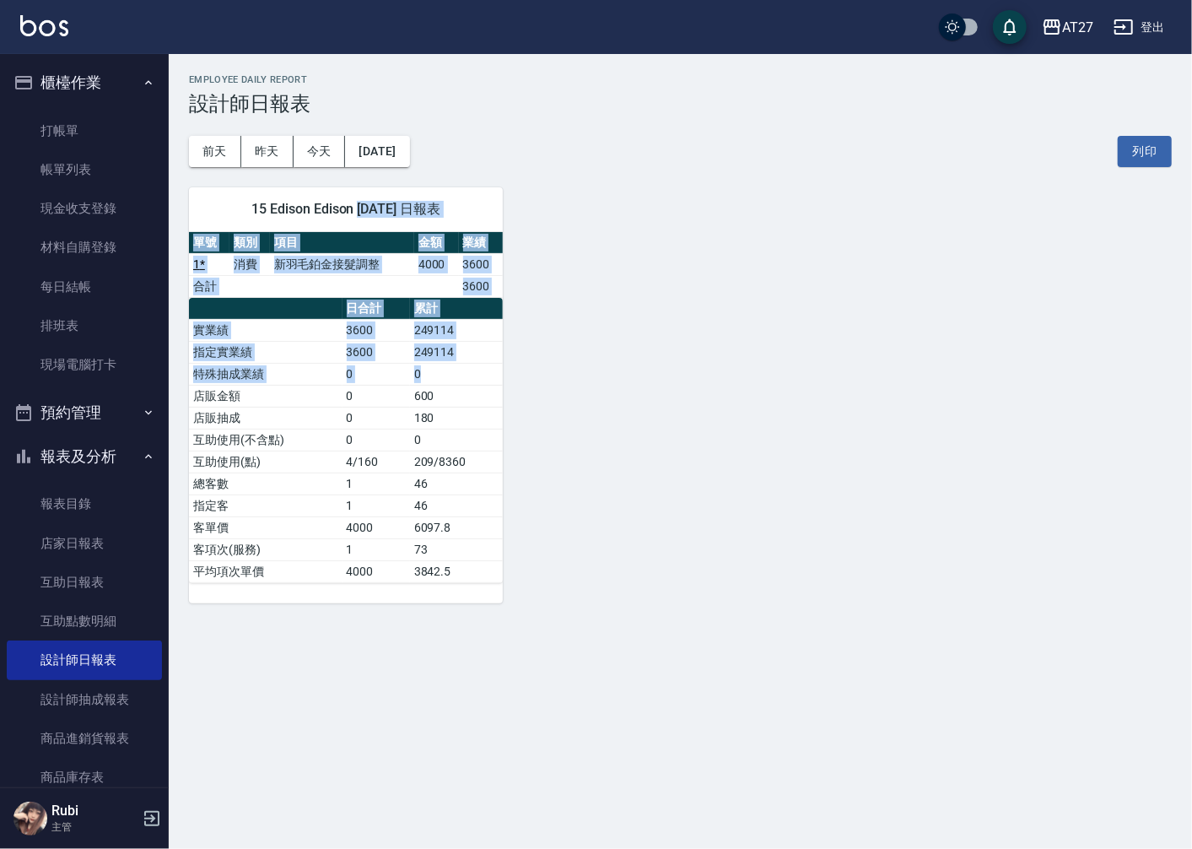
drag, startPoint x: 423, startPoint y: 325, endPoint x: 433, endPoint y: 368, distance: 44.2
click at [433, 368] on div "15 Edison Edison [DATE] 日報表 單號 類別 項目 金額 業績 1 * 消費 新羽毛鉑金接髮調整 4000 3600 合計 3600 日…" at bounding box center [336, 385] width 334 height 436
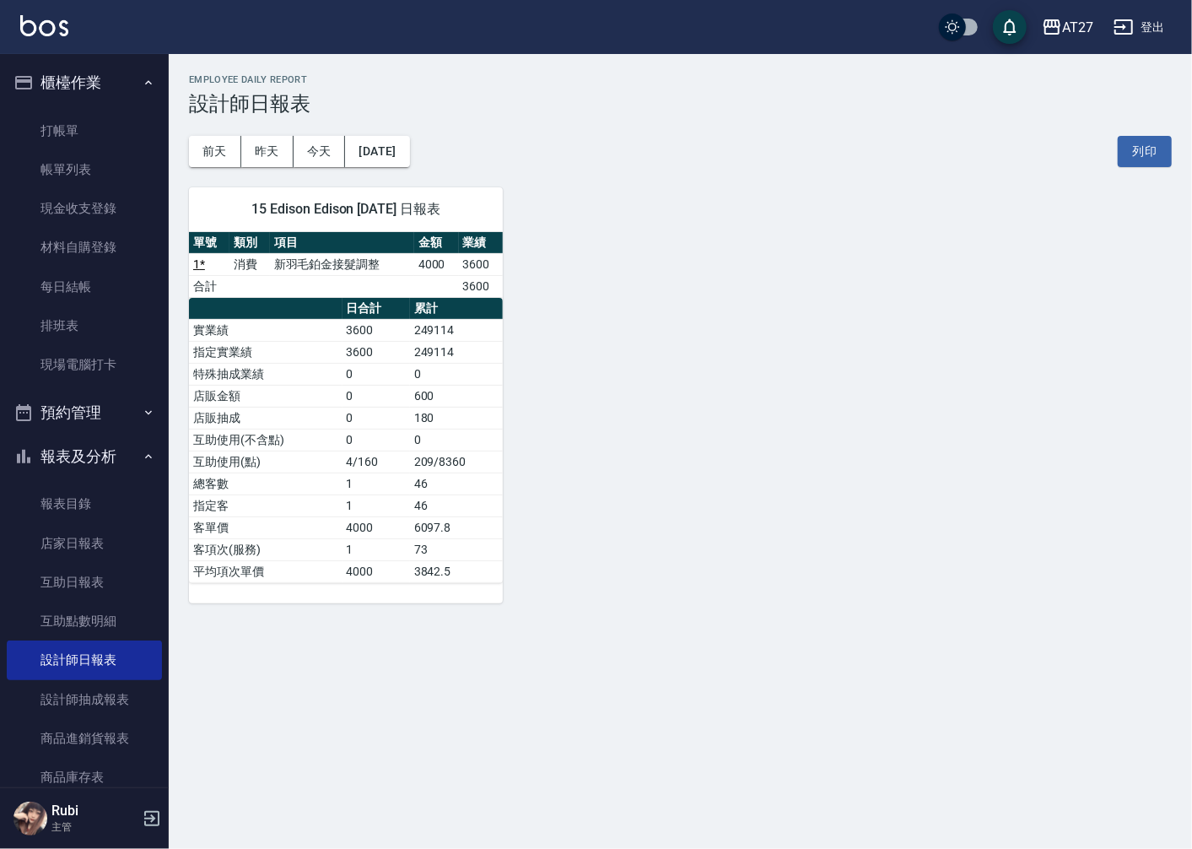
drag, startPoint x: 433, startPoint y: 368, endPoint x: 371, endPoint y: 459, distance: 109.9
click at [373, 458] on td "4/160" at bounding box center [375, 461] width 67 height 22
click at [251, 169] on div "15 Edison Edison [DATE] 日報表 單號 類別 項目 金額 業績 1 * 消費 新羽毛鉑金接髮調整 4000 3600 合計 3600 日…" at bounding box center [336, 385] width 334 height 436
click at [265, 146] on button "昨天" at bounding box center [267, 151] width 52 height 31
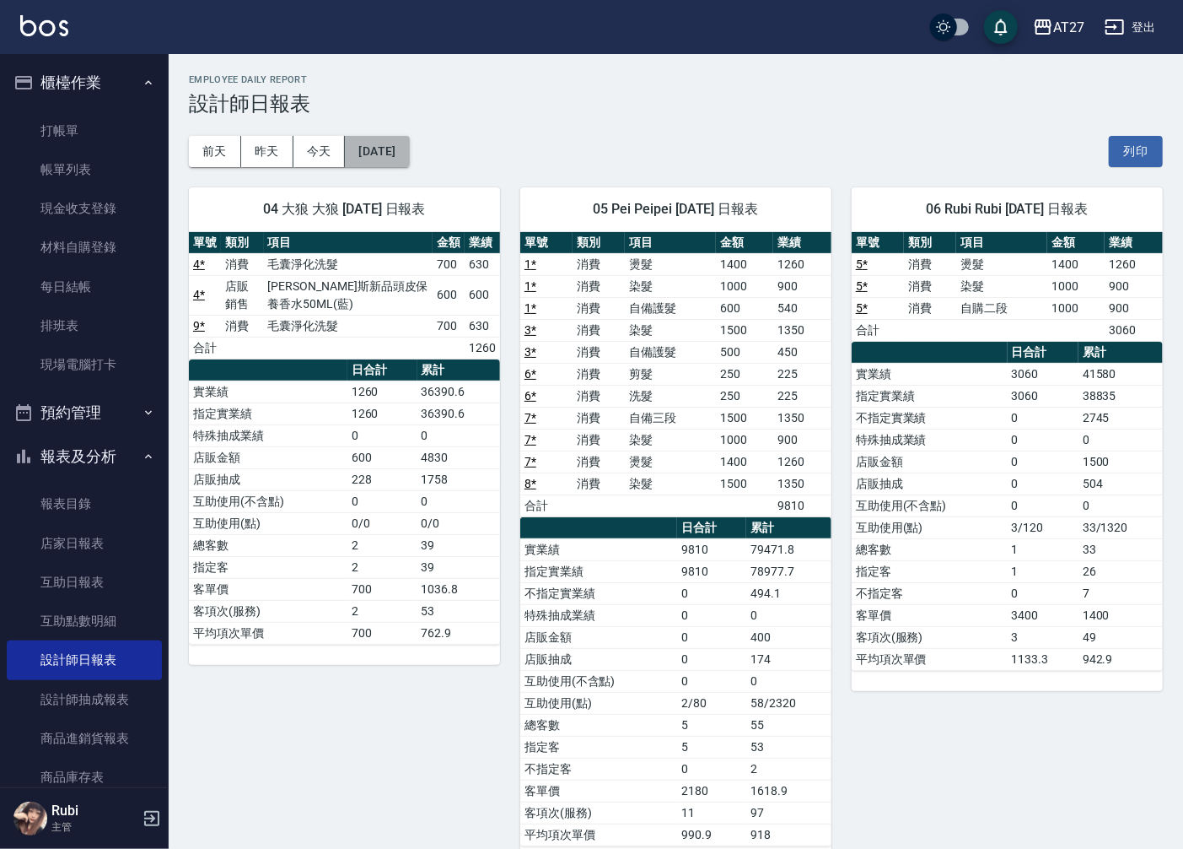
click at [397, 155] on button "[DATE]" at bounding box center [377, 151] width 64 height 31
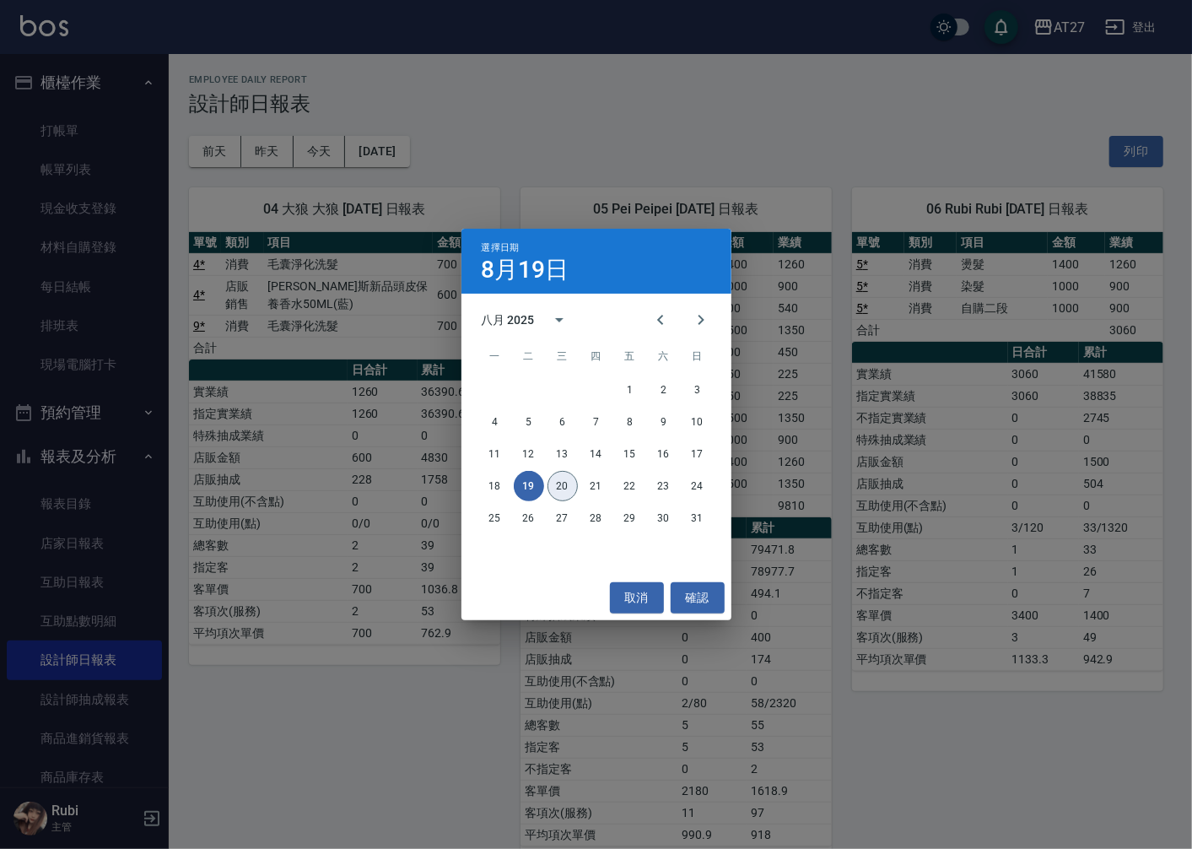
click at [559, 486] on button "20" at bounding box center [562, 486] width 30 height 30
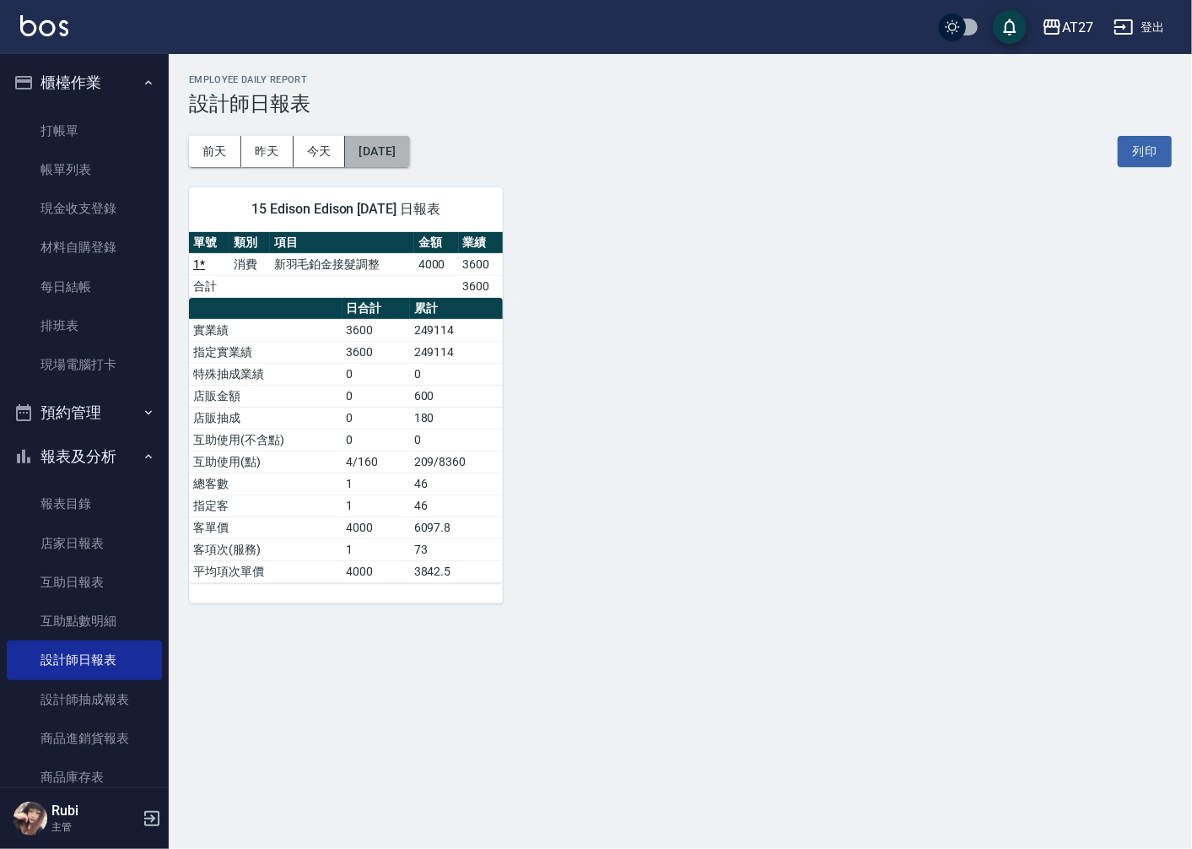
click at [402, 161] on button "[DATE]" at bounding box center [377, 151] width 64 height 31
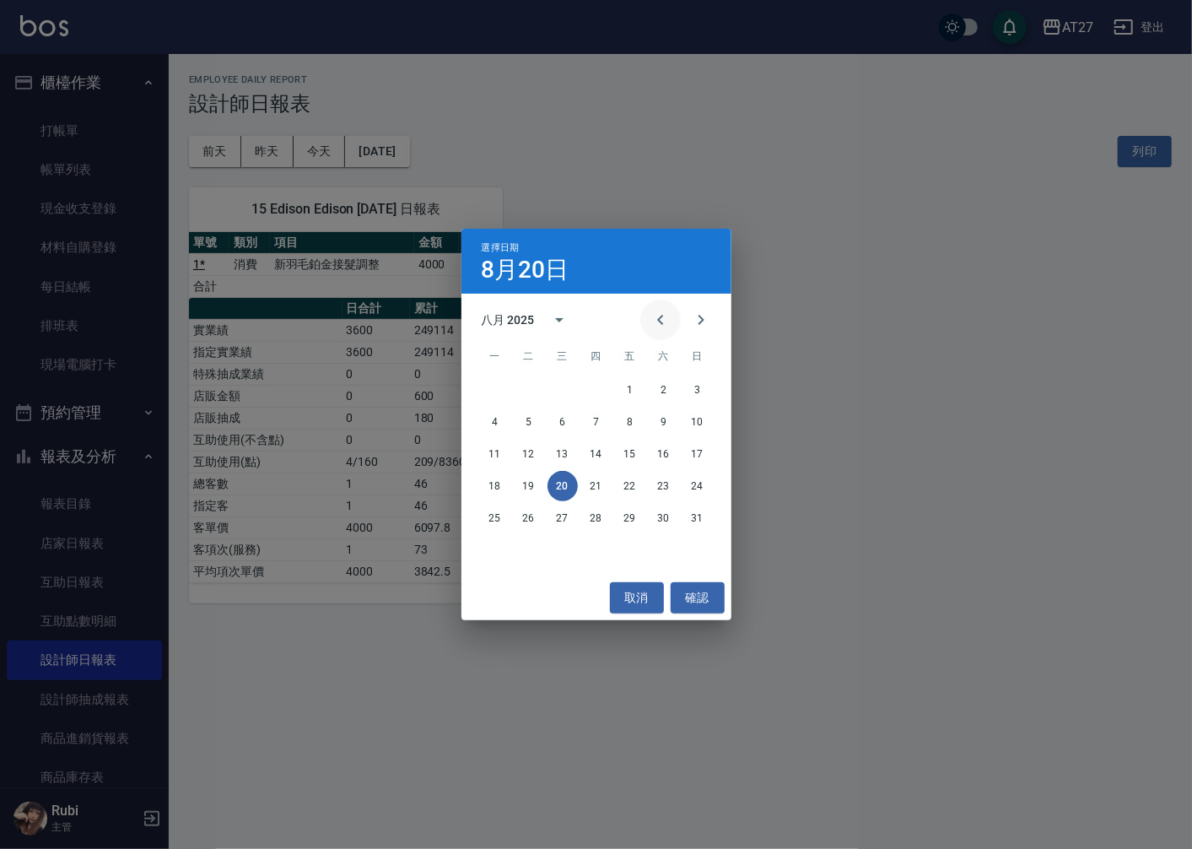
click at [661, 321] on icon "Previous month" at bounding box center [660, 320] width 20 height 20
click at [692, 451] on button "20" at bounding box center [697, 454] width 30 height 30
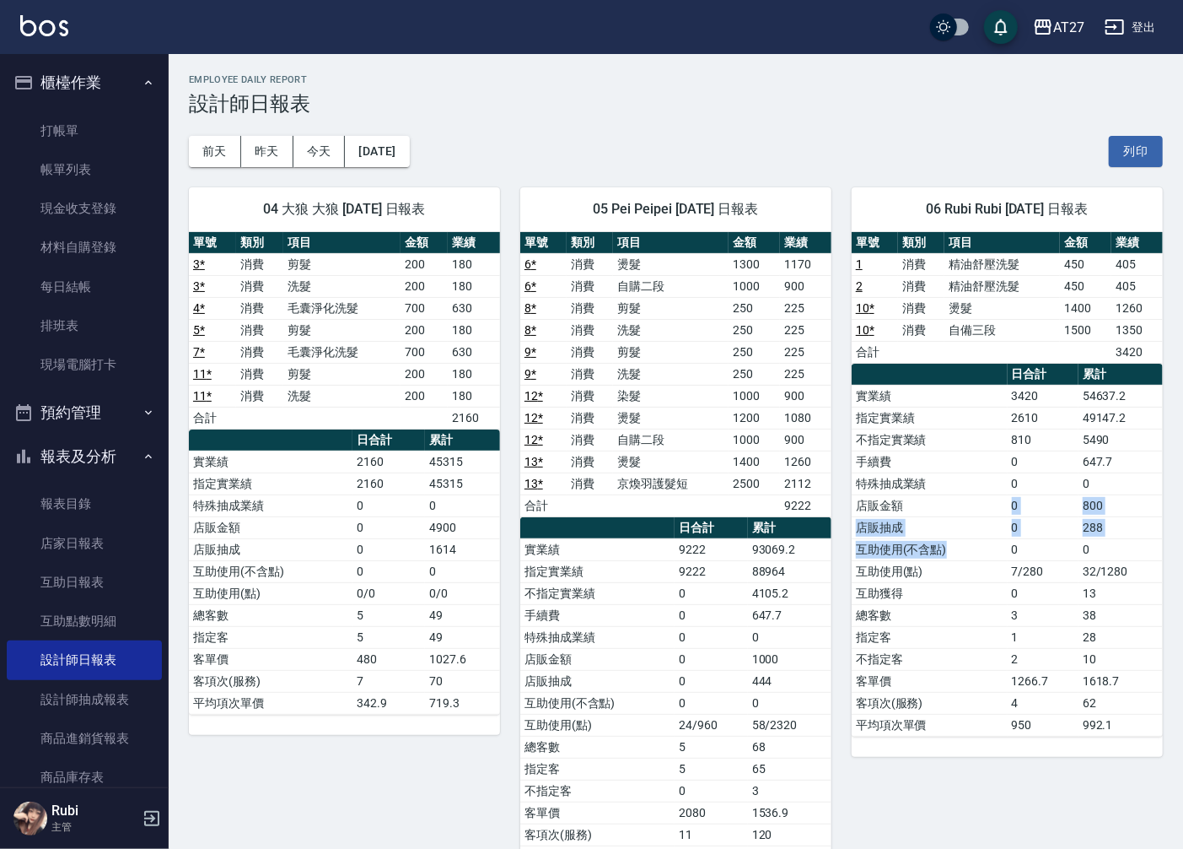
drag, startPoint x: 981, startPoint y: 541, endPoint x: 976, endPoint y: 465, distance: 76.1
click at [978, 466] on tbody "實業績 3420 54637.2 指定實業績 2610 49147.2 不指定實業績 810 5490 手續費 0 647.7 特殊抽成業績 0 0 店販金額…" at bounding box center [1007, 560] width 311 height 351
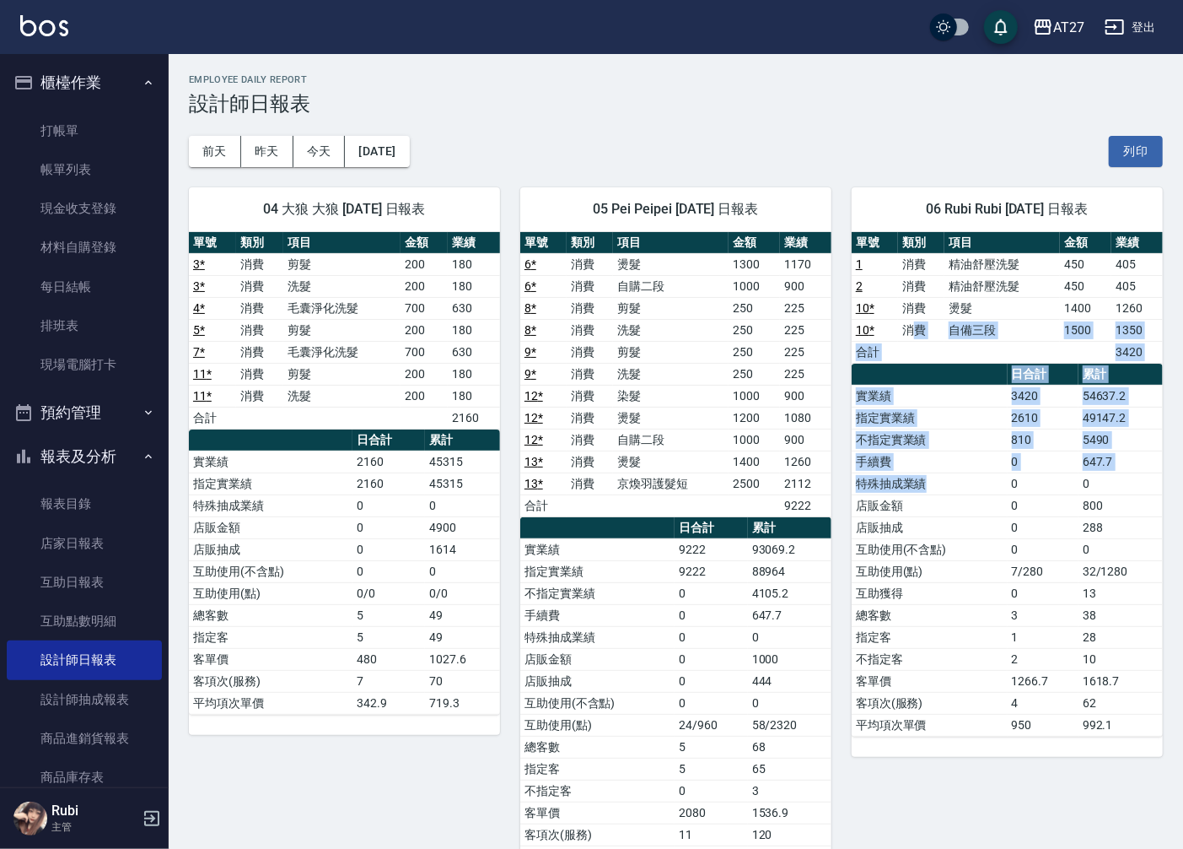
drag, startPoint x: 976, startPoint y: 465, endPoint x: 992, endPoint y: 525, distance: 62.0
click at [992, 525] on div "單號 類別 項目 金額 業績 1 消費 精油舒壓洗髮 450 405 2 消費 精油舒壓洗髮 450 405 10 * 消費 燙髮 1400 1260 10 …" at bounding box center [1007, 484] width 311 height 504
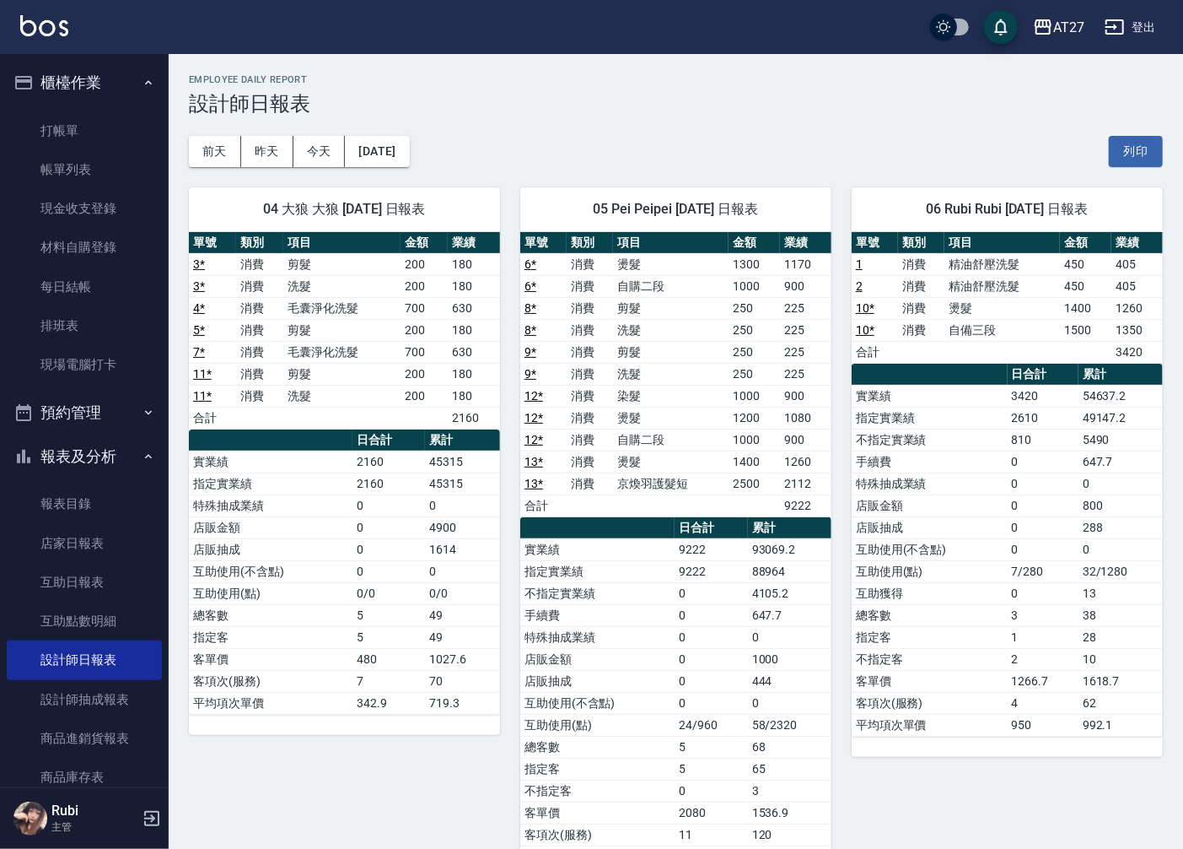
drag, startPoint x: 992, startPoint y: 525, endPoint x: 1010, endPoint y: 572, distance: 50.4
click at [1010, 572] on td "7/280" at bounding box center [1043, 571] width 71 height 22
drag, startPoint x: 1038, startPoint y: 557, endPoint x: 1023, endPoint y: 519, distance: 40.9
click at [1023, 519] on tbody "實業績 3420 54637.2 指定實業績 2610 49147.2 不指定實業績 810 5490 手續費 0 647.7 特殊抽成業績 0 0 店販金額…" at bounding box center [1007, 560] width 311 height 351
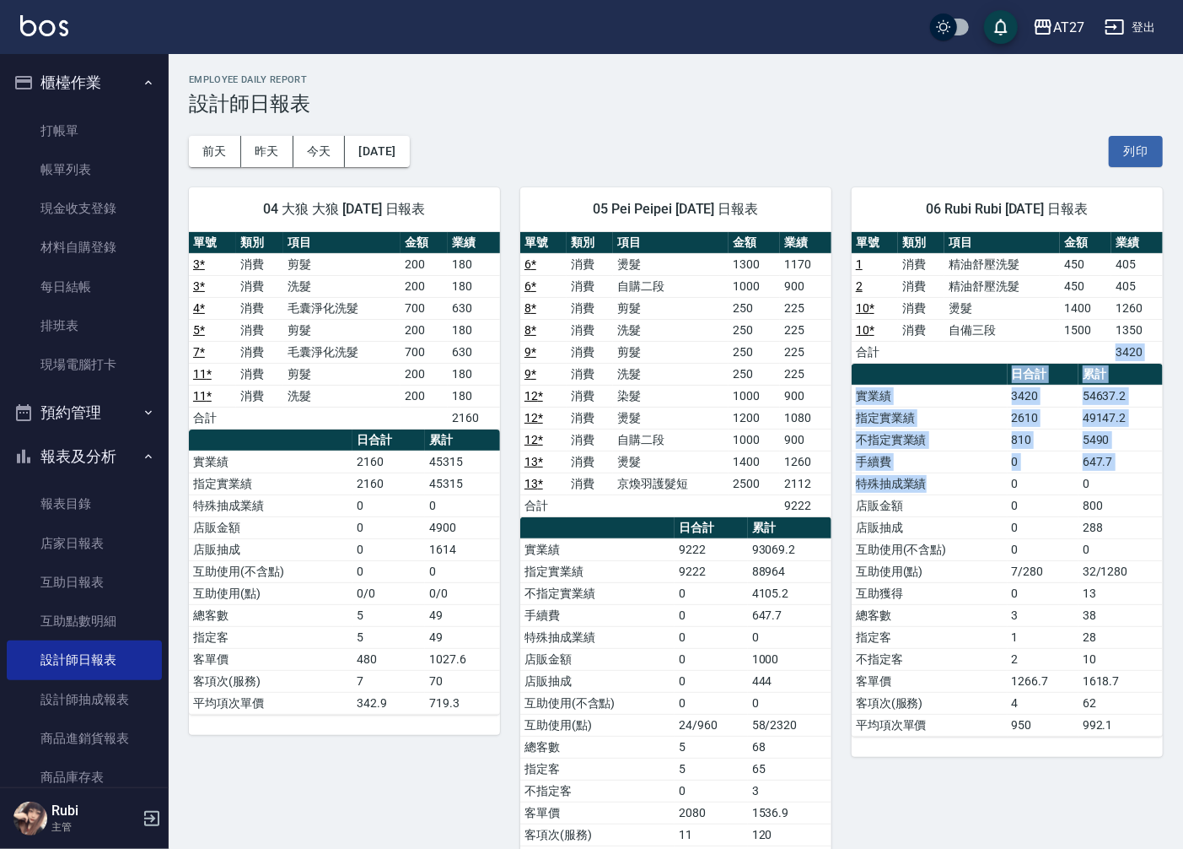
drag, startPoint x: 1023, startPoint y: 519, endPoint x: 997, endPoint y: 533, distance: 29.8
click at [997, 533] on div "單號 類別 項目 金額 業績 1 消費 精油舒壓洗髮 450 405 2 消費 精油舒壓洗髮 450 405 10 * 消費 燙髮 1400 1260 10 …" at bounding box center [1007, 484] width 311 height 504
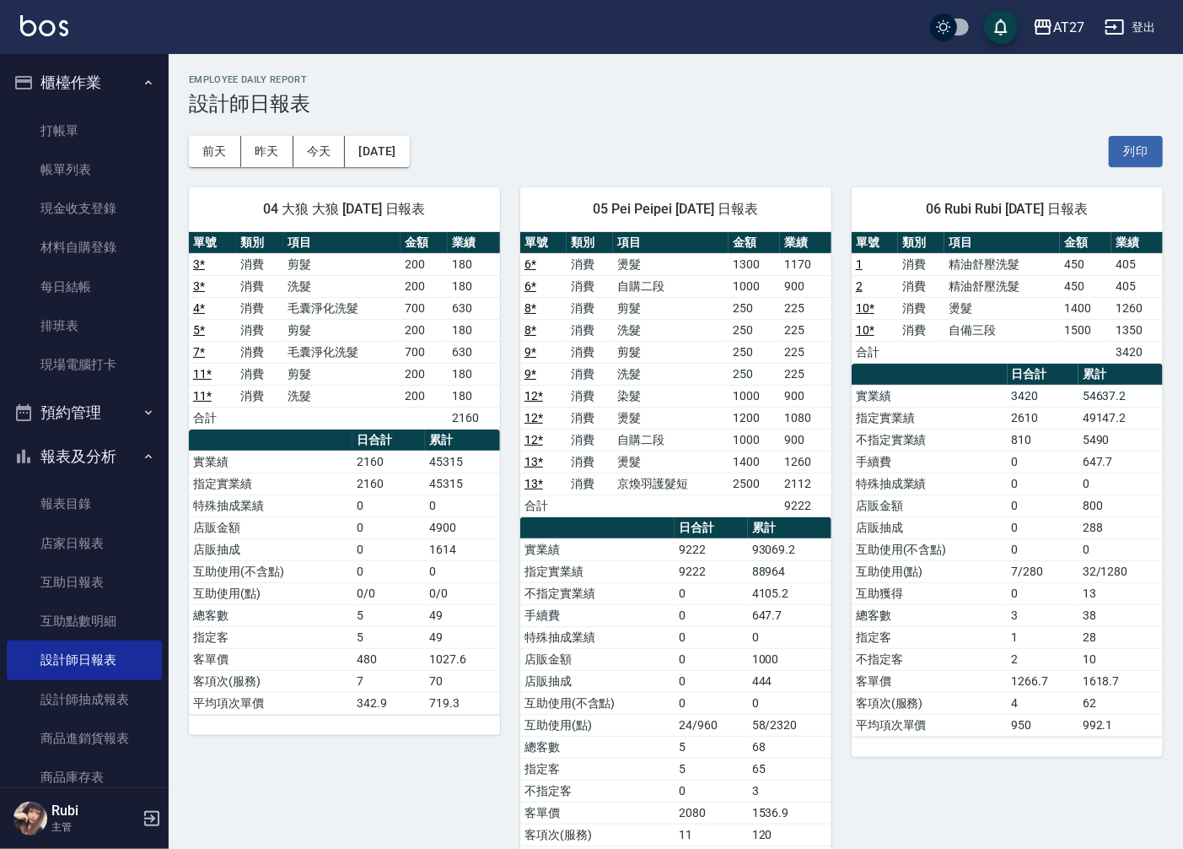
drag, startPoint x: 997, startPoint y: 533, endPoint x: 1015, endPoint y: 574, distance: 45.0
click at [1015, 574] on td "7/280" at bounding box center [1043, 571] width 71 height 22
click at [304, 152] on button "今天" at bounding box center [320, 151] width 52 height 31
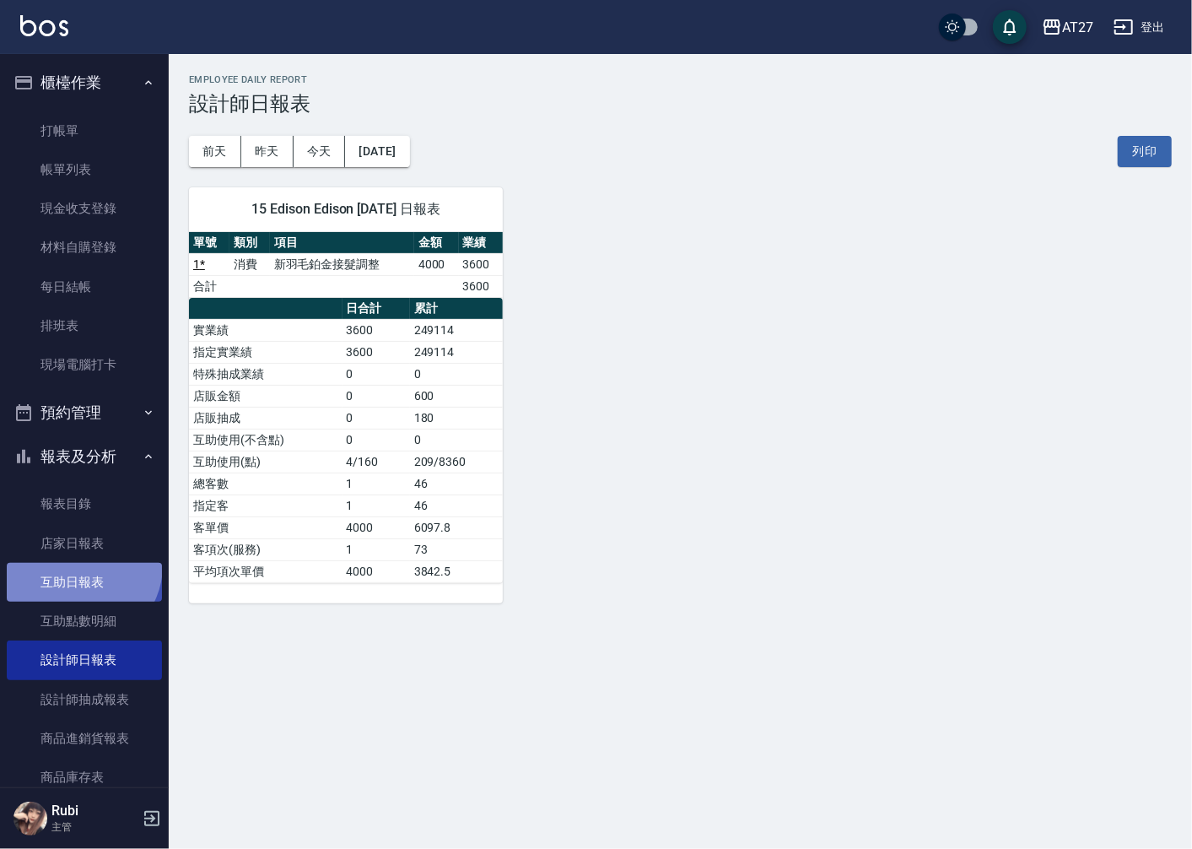
click at [79, 565] on link "互助日報表" at bounding box center [84, 582] width 155 height 39
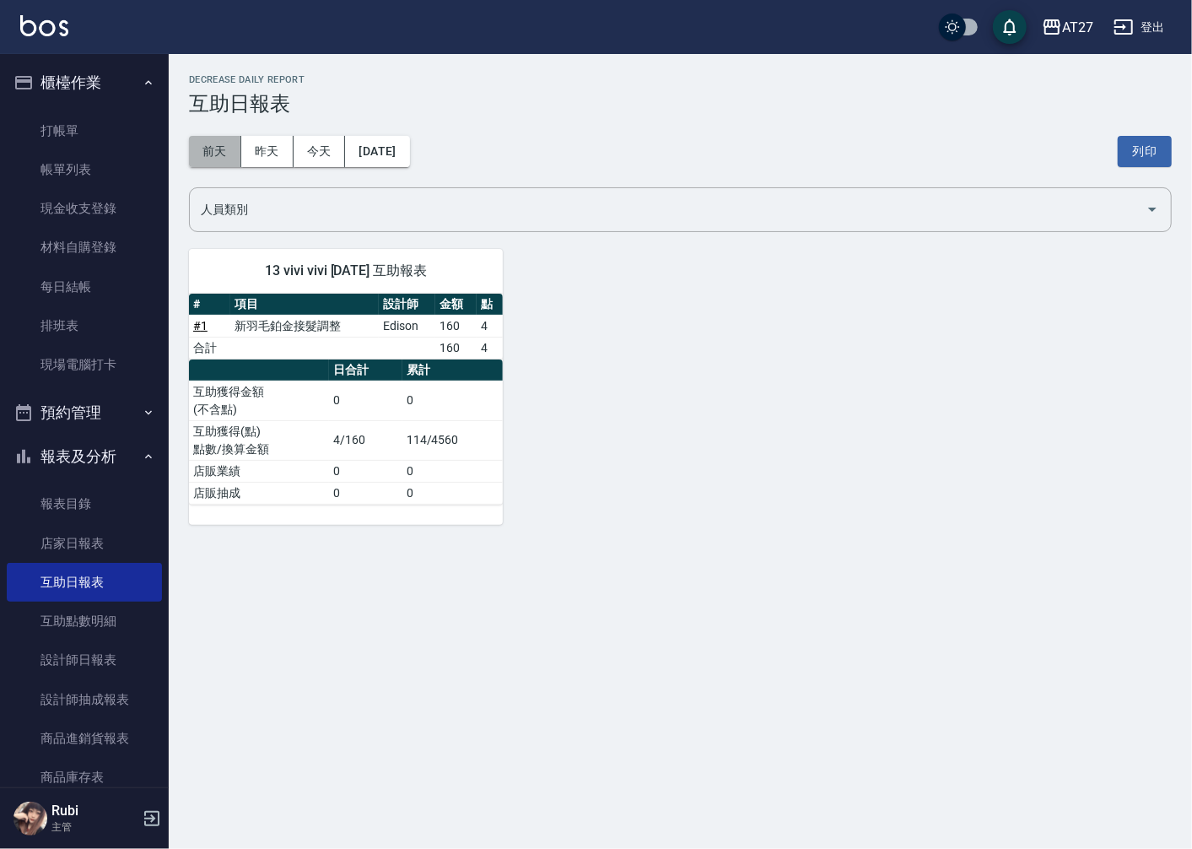
click at [220, 156] on button "前天" at bounding box center [215, 151] width 52 height 31
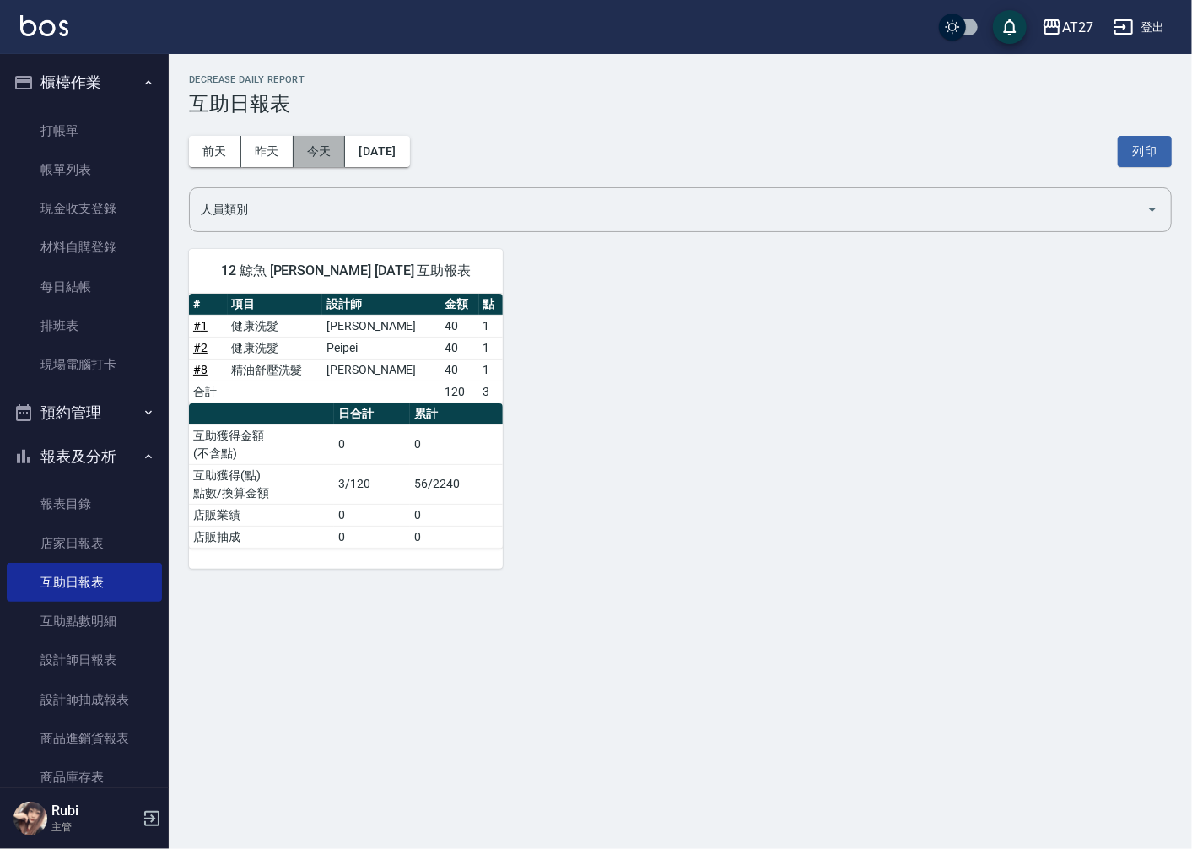
click at [310, 155] on button "今天" at bounding box center [320, 151] width 52 height 31
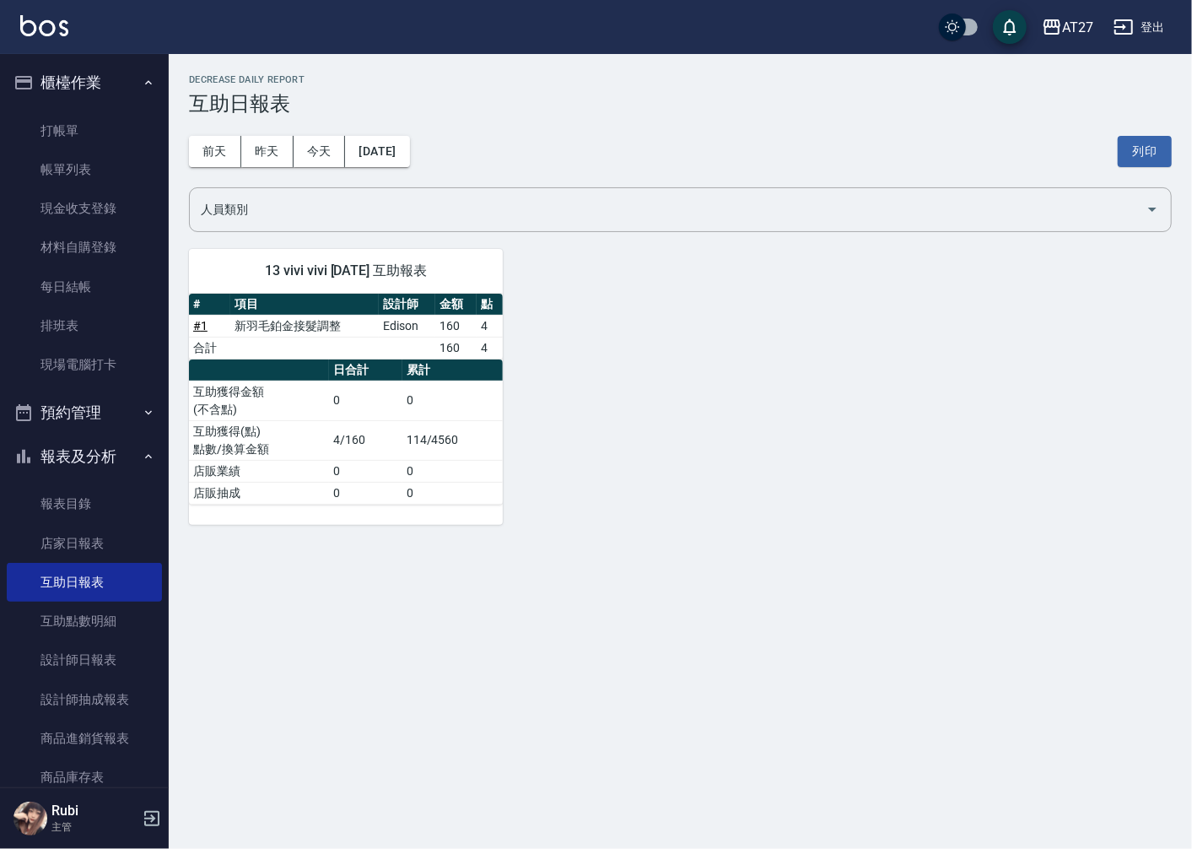
drag, startPoint x: 430, startPoint y: 283, endPoint x: 457, endPoint y: 423, distance: 141.8
click at [457, 423] on div "13 vivi vivi [DATE] 互助報表 # 項目 設計師 金額 點 # 1 新羽毛鉑金接髮調整 Edison 160 4 合計 160 4 日合計 …" at bounding box center [346, 387] width 314 height 276
drag, startPoint x: 457, startPoint y: 423, endPoint x: 455, endPoint y: 466, distance: 43.9
click at [455, 466] on td "0" at bounding box center [452, 471] width 101 height 22
drag, startPoint x: 433, startPoint y: 488, endPoint x: 431, endPoint y: 466, distance: 22.0
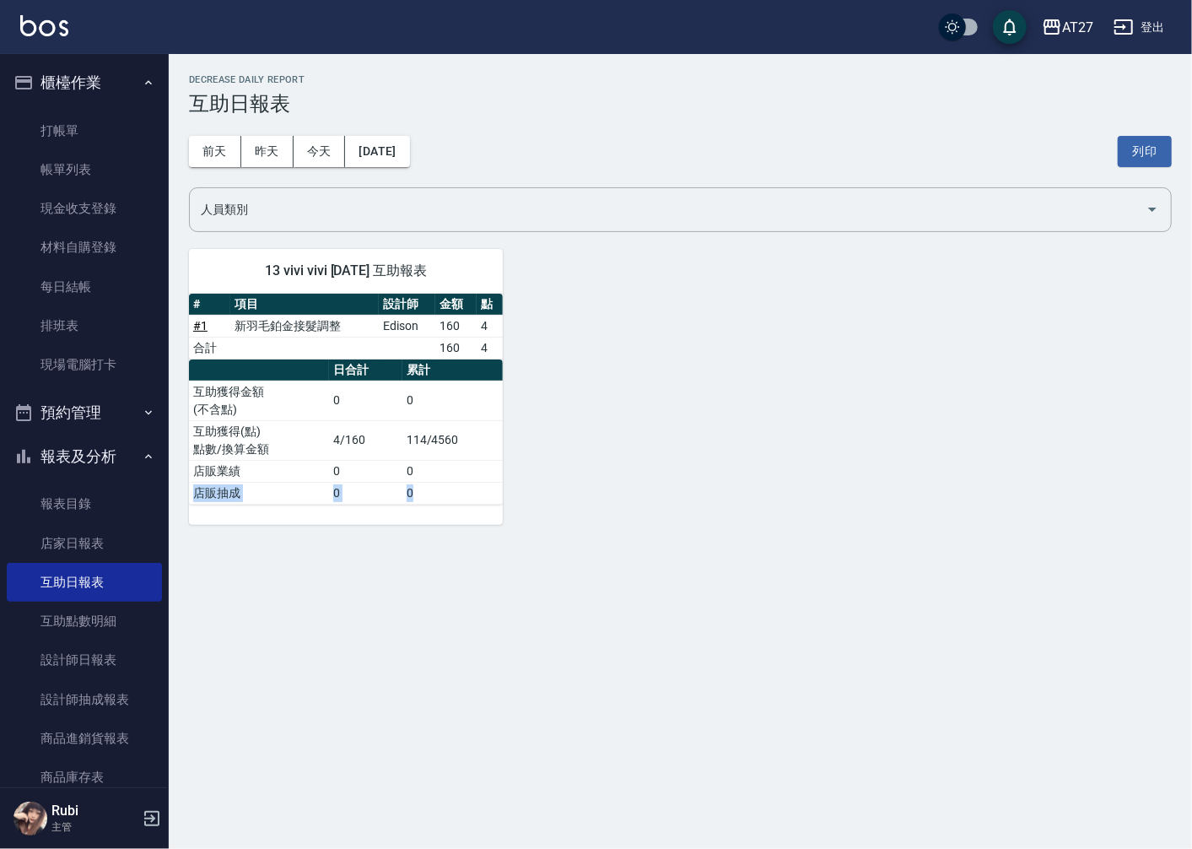
click at [431, 466] on tbody "互助獲得金額 (不含點) 0 0 互助獲得(點) 點數/換算金額 4/160 114/4560 店販業績 0 0 店販抽成 0 0" at bounding box center [346, 441] width 314 height 123
drag, startPoint x: 431, startPoint y: 466, endPoint x: 434, endPoint y: 434, distance: 32.2
click at [434, 434] on tbody "互助獲得金額 (不含點) 0 0 互助獲得(點) 點數/換算金額 4/160 114/4560 店販業績 0 0 店販抽成 0 0" at bounding box center [346, 441] width 314 height 123
drag, startPoint x: 434, startPoint y: 434, endPoint x: 425, endPoint y: 472, distance: 39.7
click at [425, 472] on tbody "互助獲得金額 (不含點) 0 0 互助獲得(點) 點數/換算金額 4/160 114/4560 店販業績 0 0 店販抽成 0 0" at bounding box center [346, 441] width 314 height 123
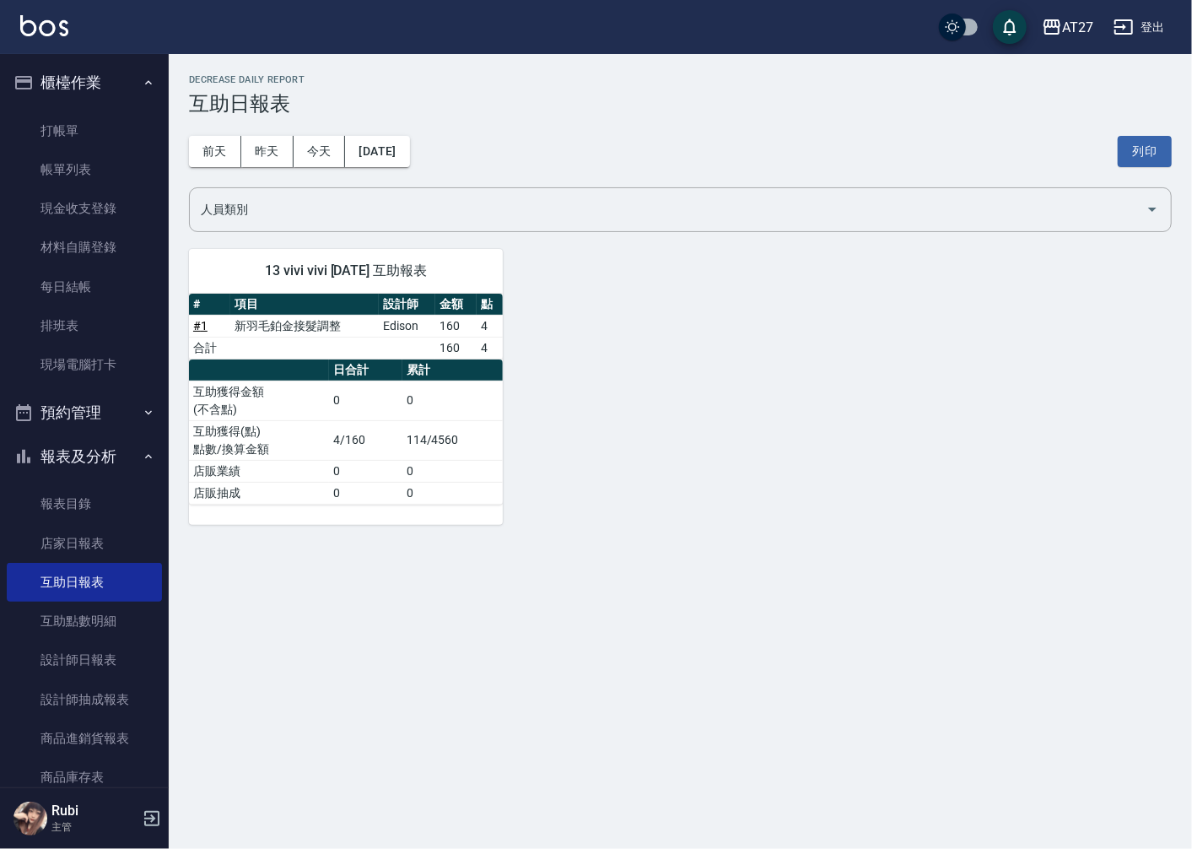
drag, startPoint x: 425, startPoint y: 472, endPoint x: 407, endPoint y: 428, distance: 48.1
click at [407, 428] on td "114/4560" at bounding box center [452, 440] width 101 height 40
drag, startPoint x: 407, startPoint y: 428, endPoint x: 428, endPoint y: 450, distance: 31.0
click at [428, 450] on tbody "互助獲得金額 (不含點) 0 0 互助獲得(點) 點數/換算金額 4/160 114/4560 店販業績 0 0 店販抽成 0 0" at bounding box center [346, 441] width 314 height 123
drag, startPoint x: 428, startPoint y: 450, endPoint x: 417, endPoint y: 481, distance: 32.6
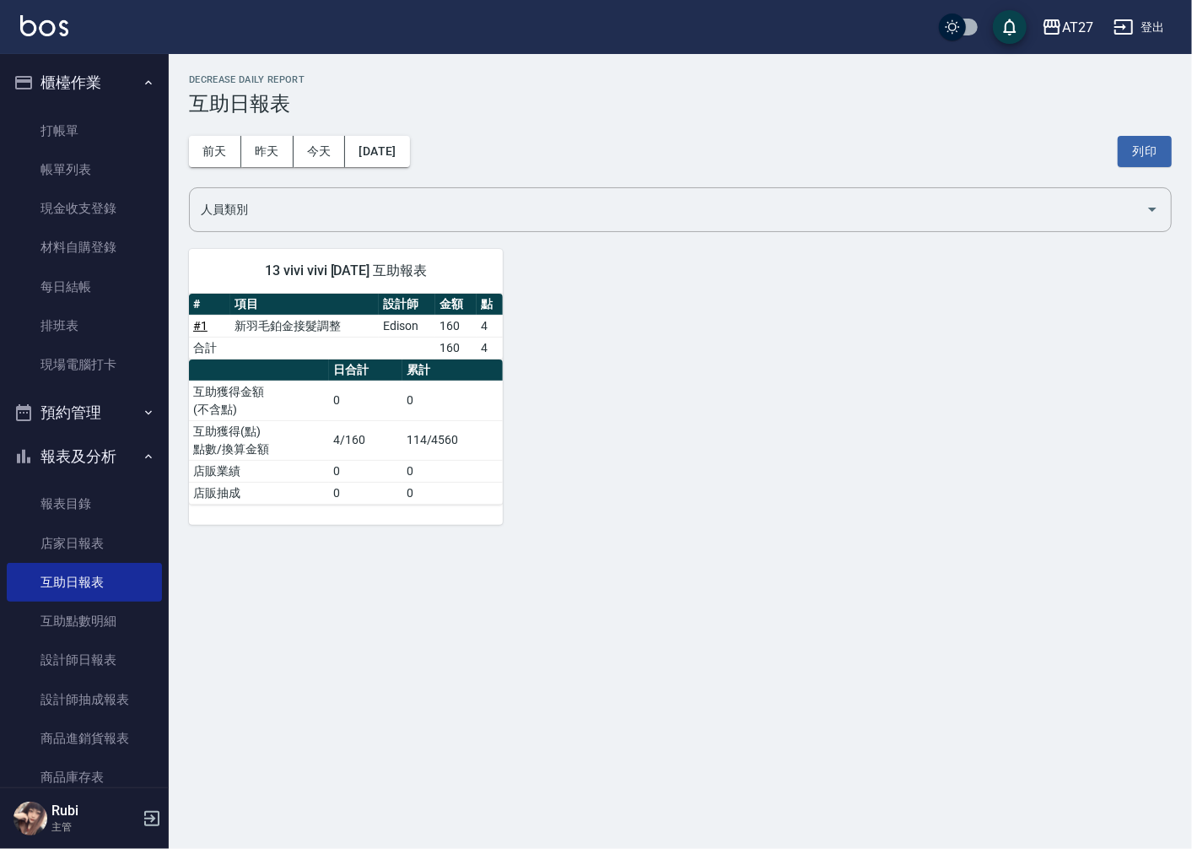
click at [417, 481] on tbody "互助獲得金額 (不含點) 0 0 互助獲得(點) 點數/換算金額 4/160 114/4560 店販業績 0 0 店販抽成 0 0" at bounding box center [346, 441] width 314 height 123
drag, startPoint x: 417, startPoint y: 481, endPoint x: 406, endPoint y: 458, distance: 25.3
click at [406, 458] on tbody "互助獲得金額 (不含點) 0 0 互助獲得(點) 點數/換算金額 4/160 114/4560 店販業績 0 0 店販抽成 0 0" at bounding box center [346, 441] width 314 height 123
drag, startPoint x: 406, startPoint y: 458, endPoint x: 416, endPoint y: 469, distance: 14.9
click at [416, 469] on tbody "互助獲得金額 (不含點) 0 0 互助獲得(點) 點數/換算金額 4/160 114/4560 店販業績 0 0 店販抽成 0 0" at bounding box center [346, 441] width 314 height 123
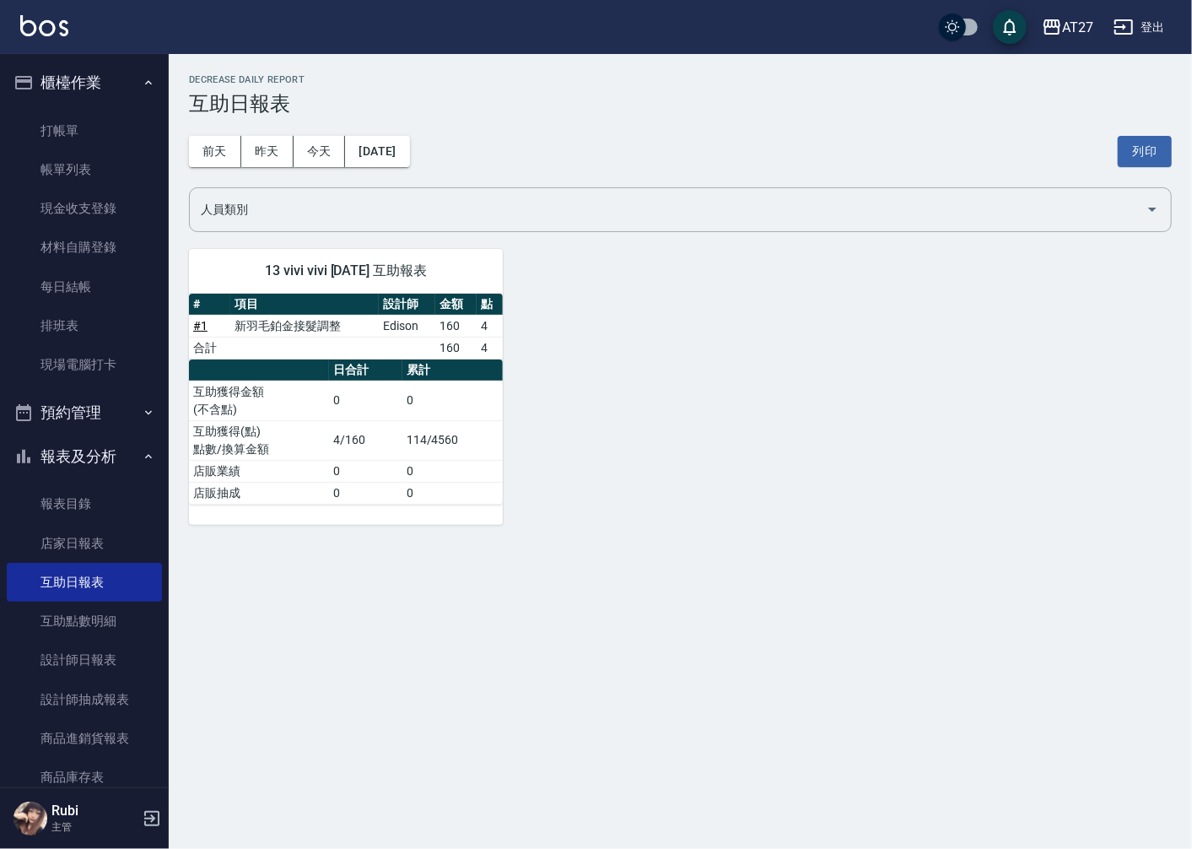
drag, startPoint x: 416, startPoint y: 469, endPoint x: 407, endPoint y: 498, distance: 30.1
click at [407, 498] on td "0" at bounding box center [452, 493] width 101 height 22
drag, startPoint x: 461, startPoint y: 442, endPoint x: 448, endPoint y: 410, distance: 34.8
click at [448, 410] on tbody "互助獲得金額 (不含點) 0 0 互助獲得(點) 點數/換算金額 4/160 114/4560 店販業績 0 0 店販抽成 0 0" at bounding box center [346, 441] width 314 height 123
drag, startPoint x: 448, startPoint y: 410, endPoint x: 442, endPoint y: 417, distance: 9.0
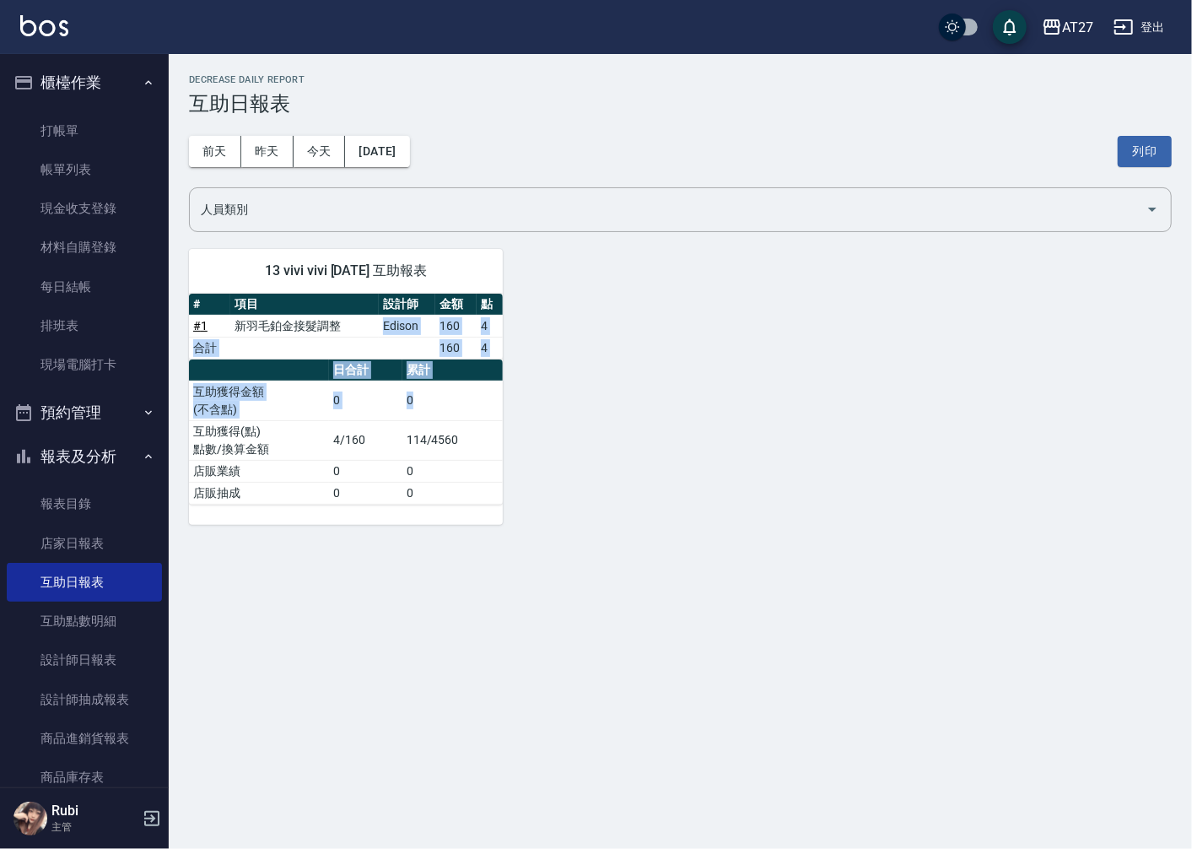
click at [442, 417] on div "# 項目 設計師 金額 點 # 1 新羽毛鉑金接髮調整 Edison 160 4 合計 160 4 日合計 累計 互助獲得金額 (不含點) 0 0 互助獲得(…" at bounding box center [346, 399] width 314 height 211
drag, startPoint x: 442, startPoint y: 417, endPoint x: 440, endPoint y: 433, distance: 16.1
click at [443, 433] on td "114/4560" at bounding box center [452, 440] width 101 height 40
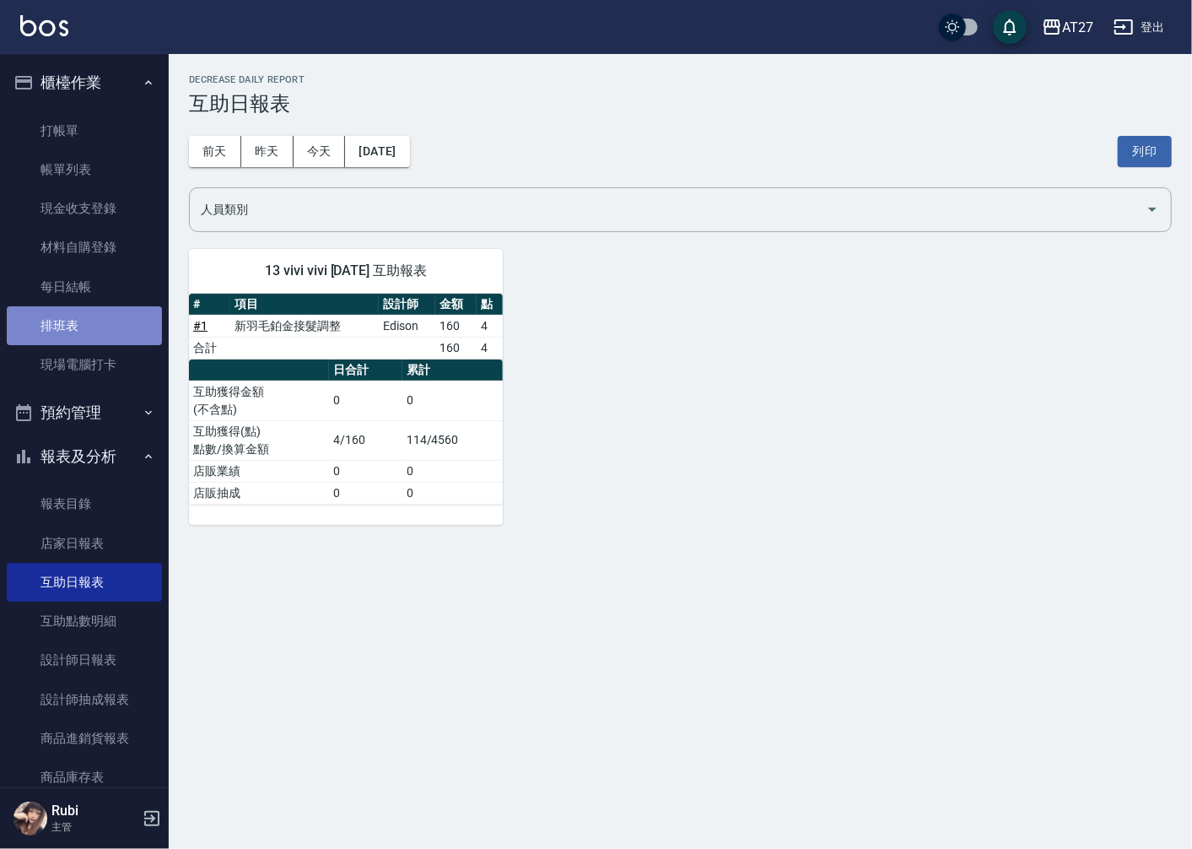
click at [97, 315] on link "排班表" at bounding box center [84, 325] width 155 height 39
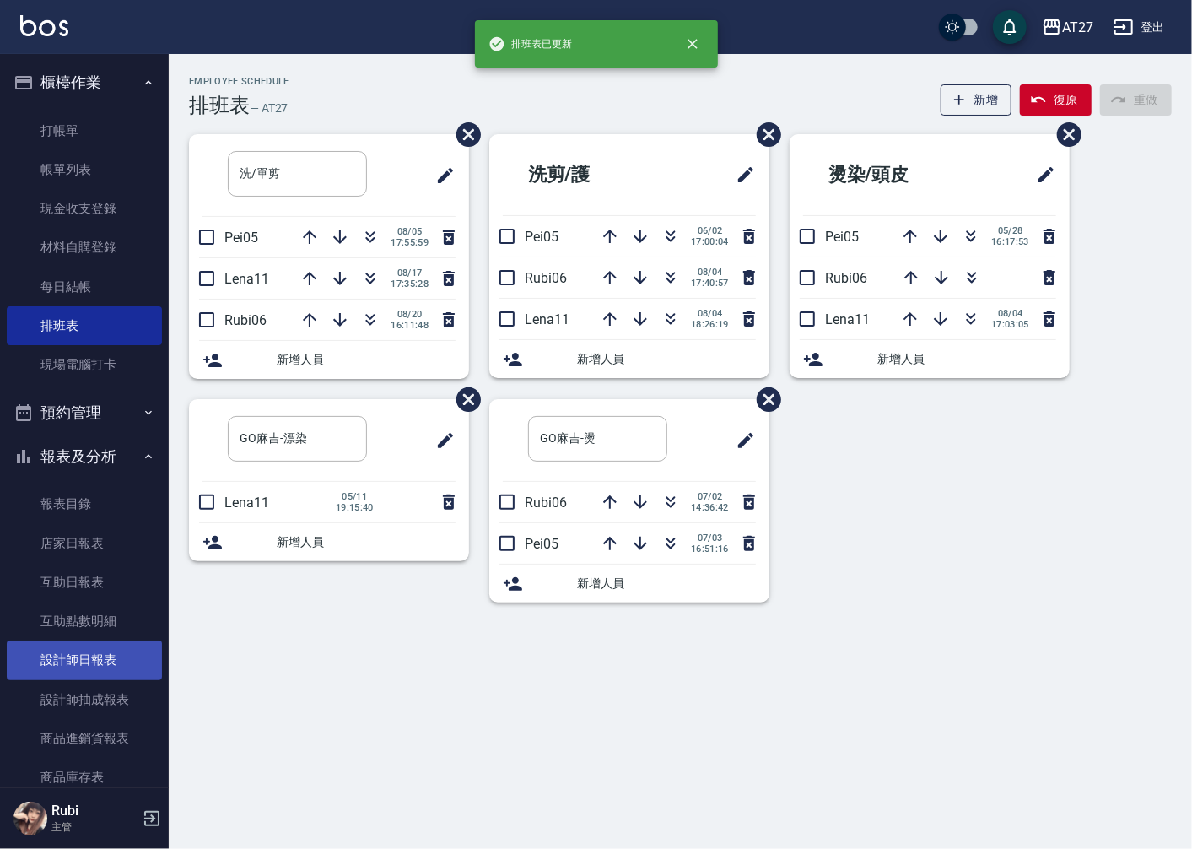
click at [89, 653] on link "設計師日報表" at bounding box center [84, 659] width 155 height 39
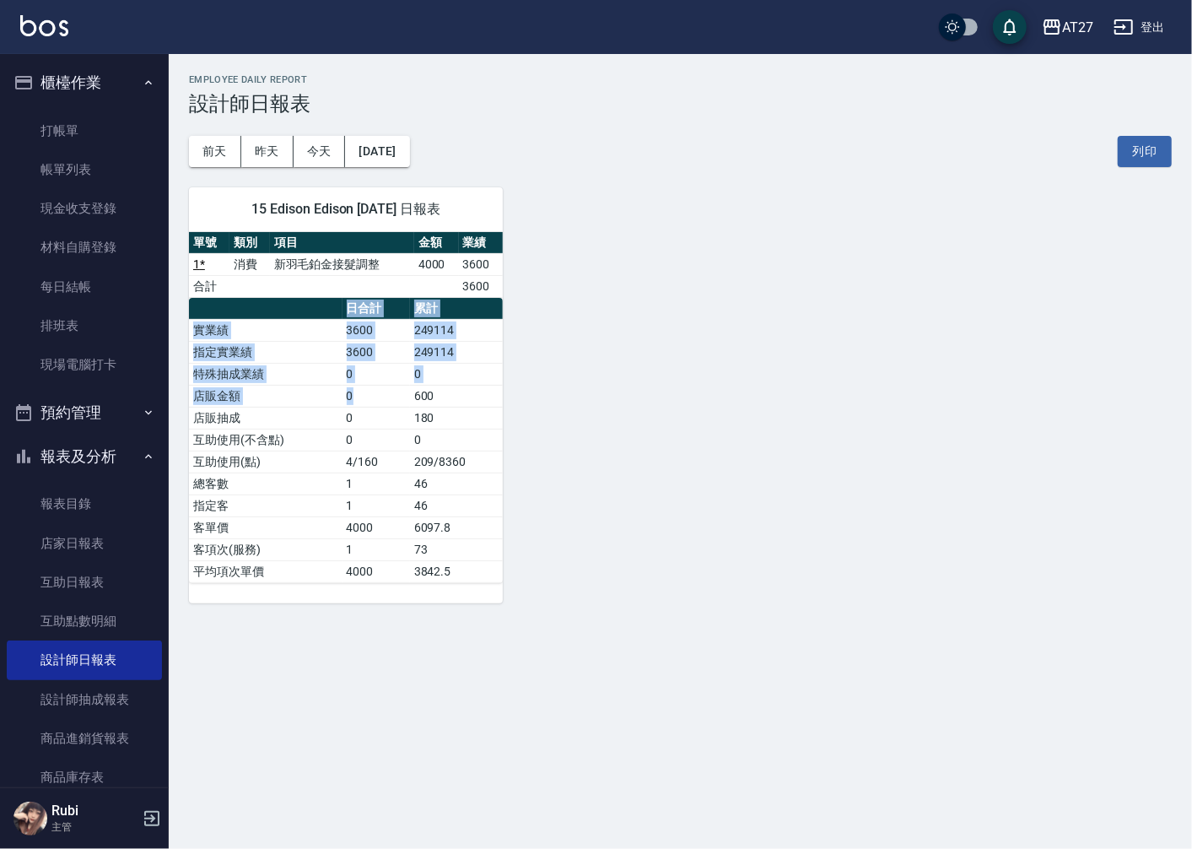
drag, startPoint x: 327, startPoint y: 299, endPoint x: 372, endPoint y: 413, distance: 123.1
click at [372, 413] on table "日合計 累計 實業績 3600 249114 指定實業績 3600 249114 特殊抽成業績 0 0 店販金額 0 600 店販抽成 0 180 互助使用(…" at bounding box center [346, 440] width 314 height 285
drag, startPoint x: 372, startPoint y: 413, endPoint x: 377, endPoint y: 471, distance: 57.6
click at [377, 471] on td "4/160" at bounding box center [375, 461] width 67 height 22
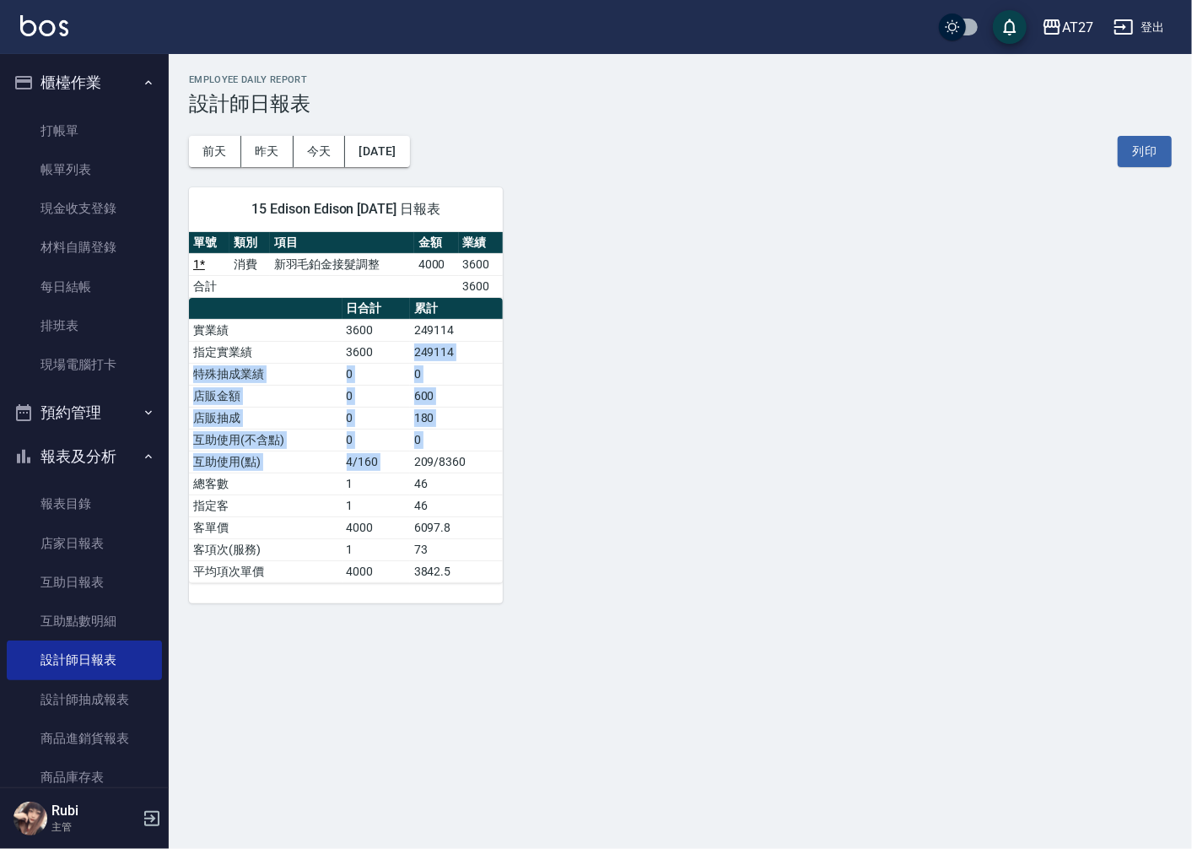
drag, startPoint x: 392, startPoint y: 356, endPoint x: 418, endPoint y: 462, distance: 109.2
click at [418, 462] on tbody "實業績 3600 249114 指定實業績 3600 249114 特殊抽成業績 0 0 店販金額 0 600 店販抽成 0 180 互助使用(不含點) 0 …" at bounding box center [346, 450] width 314 height 263
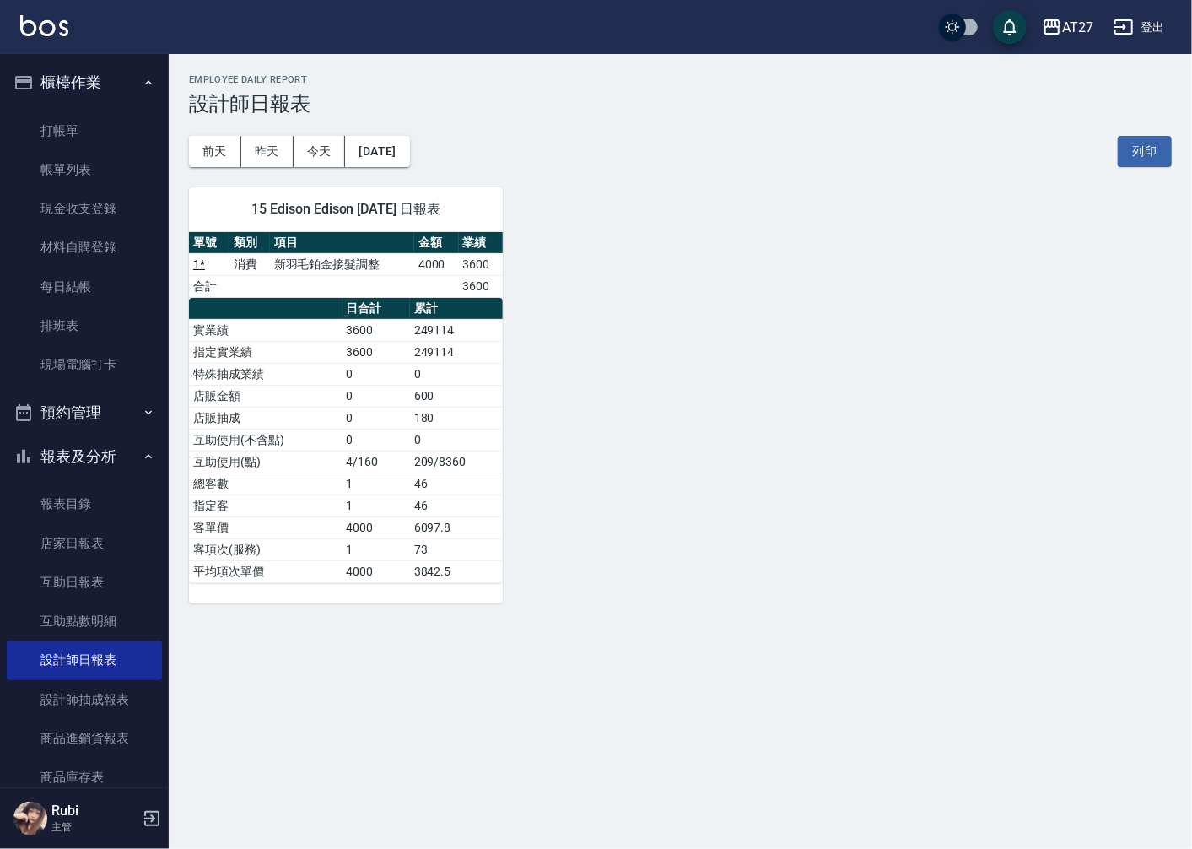
drag, startPoint x: 418, startPoint y: 462, endPoint x: 433, endPoint y: 518, distance: 57.7
click at [433, 518] on td "6097.8" at bounding box center [457, 527] width 94 height 22
drag, startPoint x: 422, startPoint y: 483, endPoint x: 401, endPoint y: 443, distance: 45.6
click at [401, 443] on tbody "實業績 3600 249114 指定實業績 3600 249114 特殊抽成業績 0 0 店販金額 0 600 店販抽成 0 180 互助使用(不含點) 0 …" at bounding box center [346, 450] width 314 height 263
drag, startPoint x: 401, startPoint y: 443, endPoint x: 425, endPoint y: 502, distance: 63.9
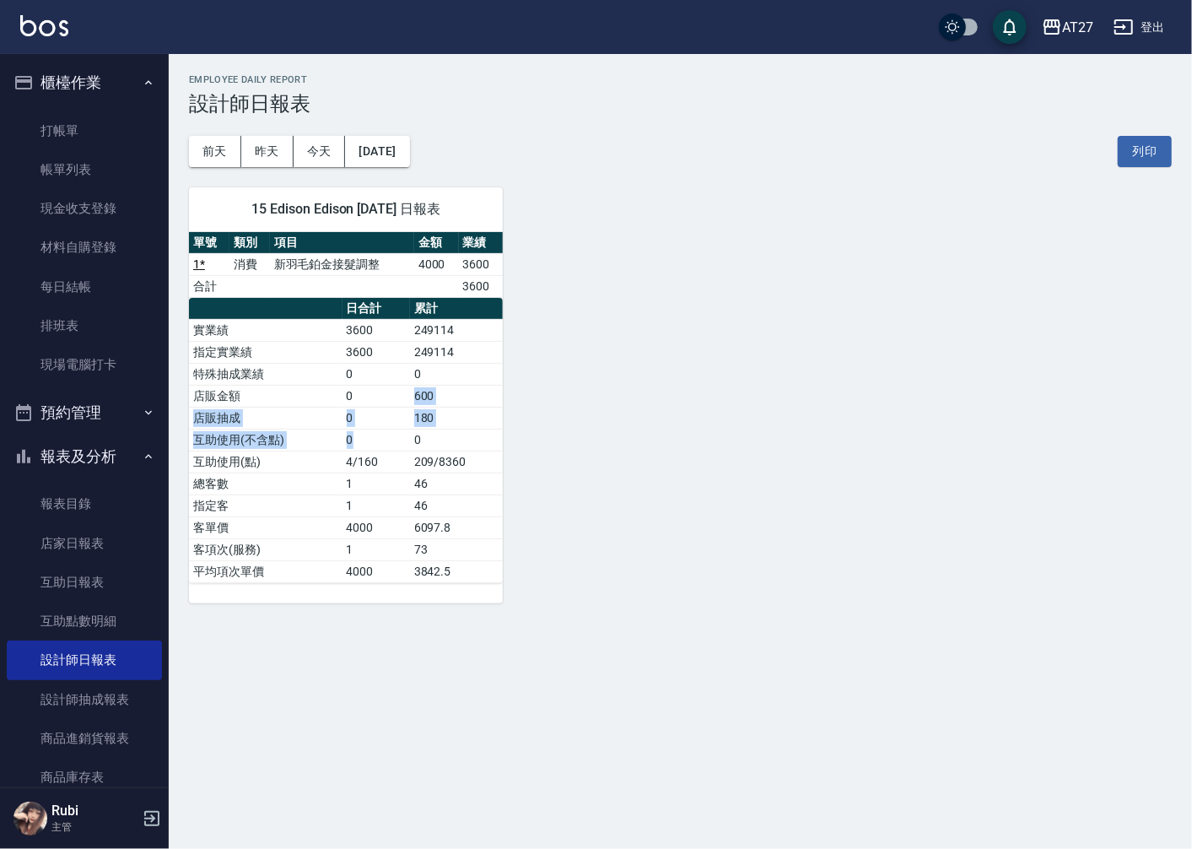
click at [412, 478] on tbody "實業績 3600 249114 指定實業績 3600 249114 特殊抽成業績 0 0 店販金額 0 600 店販抽成 0 180 互助使用(不含點) 0 …" at bounding box center [346, 450] width 314 height 263
click at [425, 502] on td "46" at bounding box center [457, 505] width 94 height 22
drag, startPoint x: 415, startPoint y: 456, endPoint x: 395, endPoint y: 427, distance: 35.8
click at [395, 427] on tbody "實業績 3600 249114 指定實業績 3600 249114 特殊抽成業績 0 0 店販金額 0 600 店販抽成 0 180 互助使用(不含點) 0 …" at bounding box center [346, 450] width 314 height 263
drag, startPoint x: 395, startPoint y: 427, endPoint x: 382, endPoint y: 436, distance: 15.7
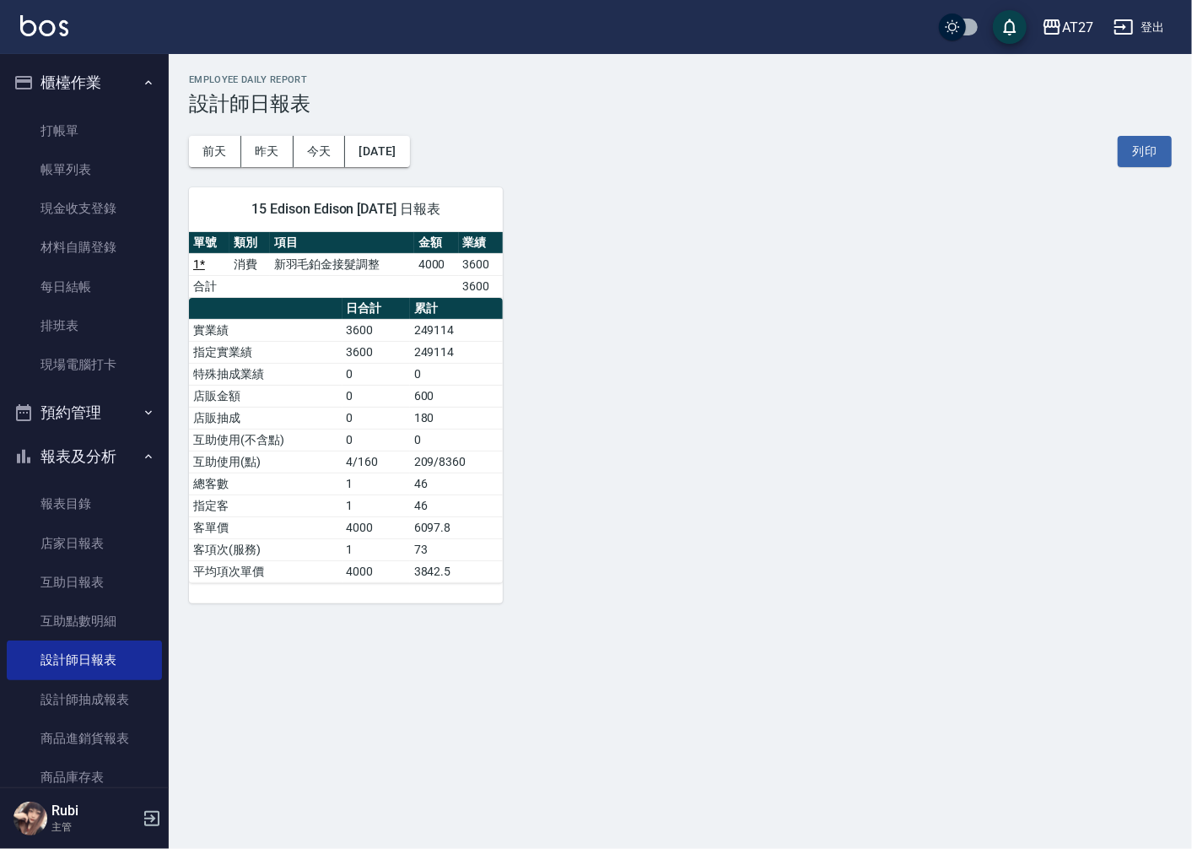
click at [382, 436] on tbody "實業績 3600 249114 指定實業績 3600 249114 特殊抽成業績 0 0 店販金額 0 600 店販抽成 0 180 互助使用(不含點) 0 …" at bounding box center [346, 450] width 314 height 263
drag, startPoint x: 382, startPoint y: 436, endPoint x: 394, endPoint y: 473, distance: 38.9
click at [394, 473] on td "1" at bounding box center [375, 483] width 67 height 22
